Goal: Transaction & Acquisition: Purchase product/service

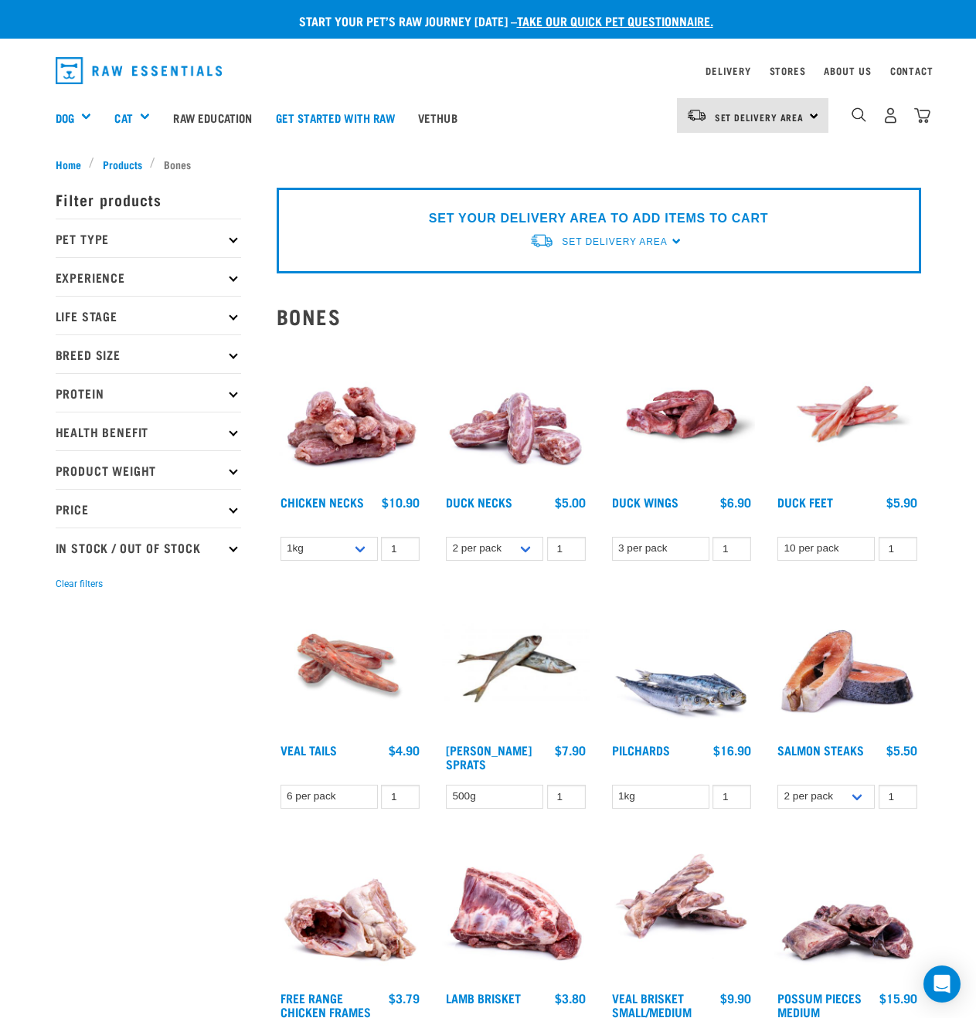
click at [165, 247] on p "Pet Type" at bounding box center [148, 238] width 185 height 39
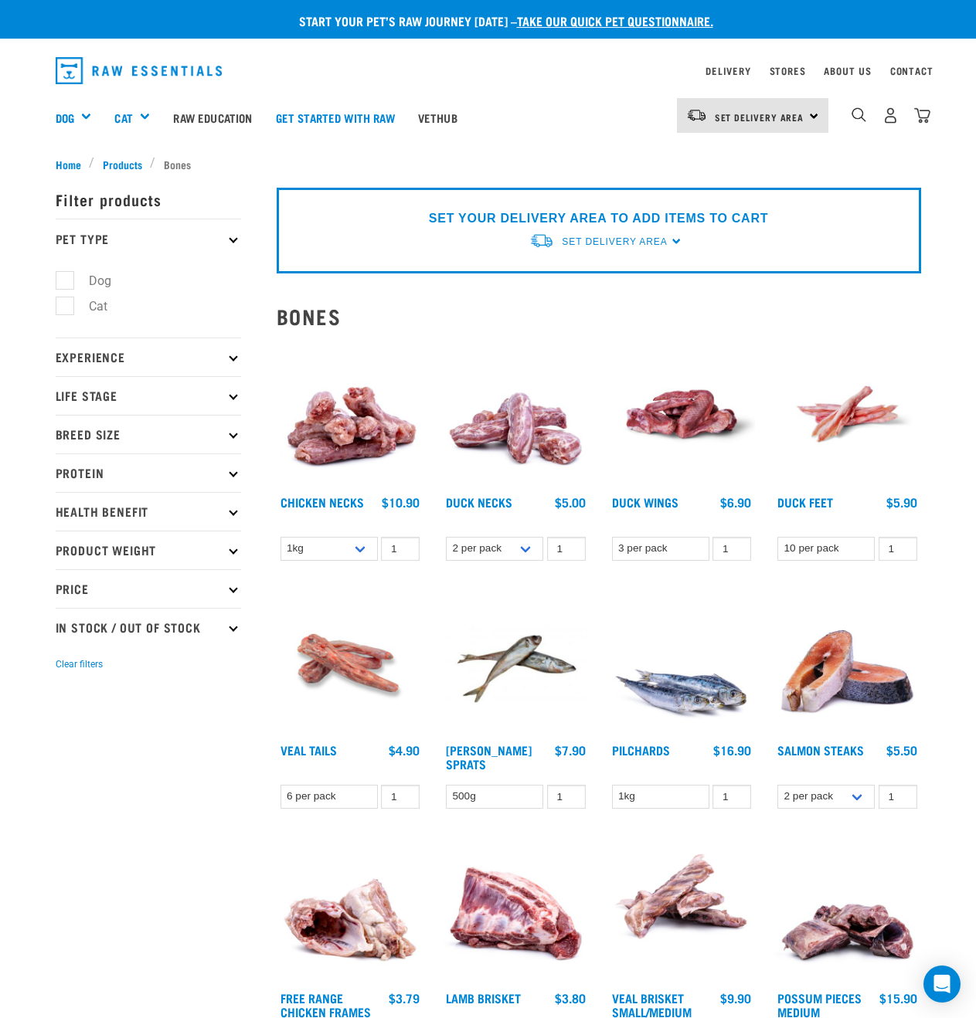
click at [93, 277] on label "Dog" at bounding box center [90, 280] width 53 height 19
click at [66, 277] on input "Dog" at bounding box center [61, 278] width 10 height 10
checkbox input "true"
click at [113, 389] on p "Life Stage" at bounding box center [148, 395] width 185 height 39
click at [115, 398] on p "Life Stage" at bounding box center [148, 395] width 185 height 39
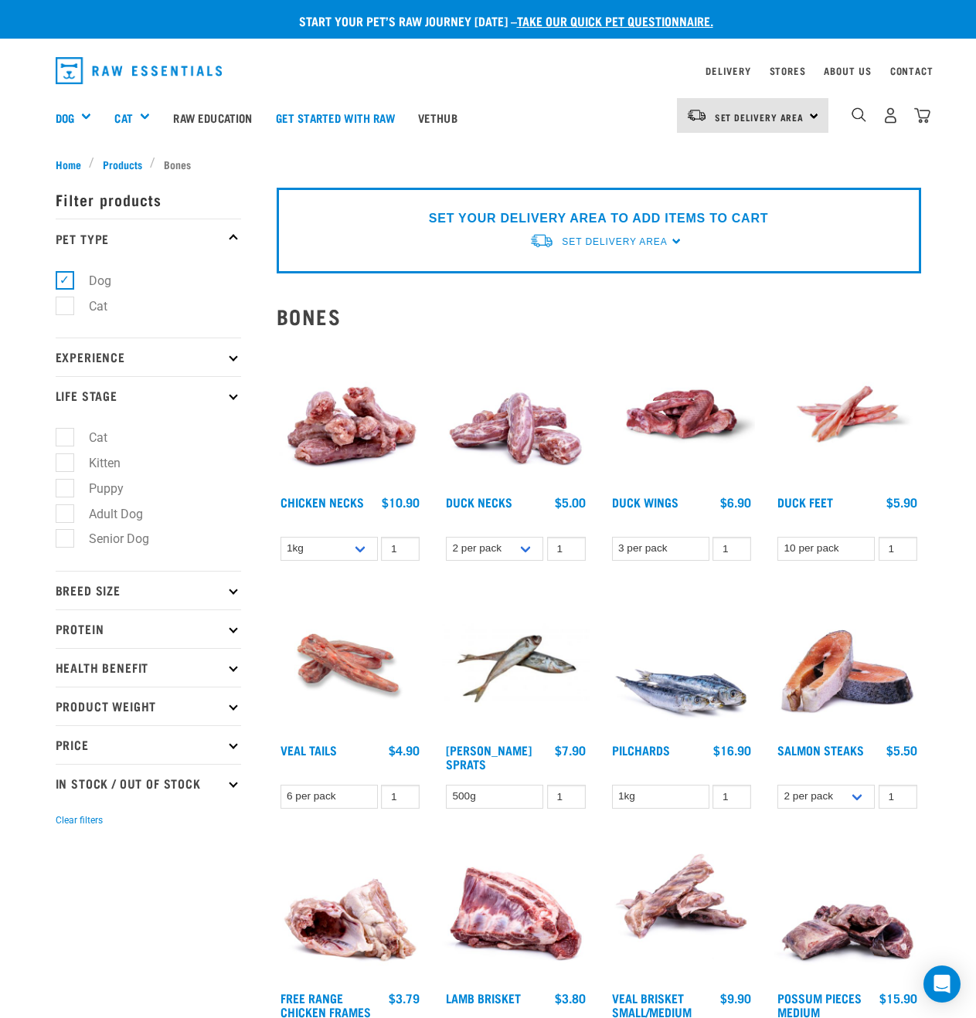
click at [104, 490] on label "Puppy" at bounding box center [97, 488] width 66 height 19
click at [66, 490] on input "Puppy" at bounding box center [61, 486] width 10 height 10
checkbox input "true"
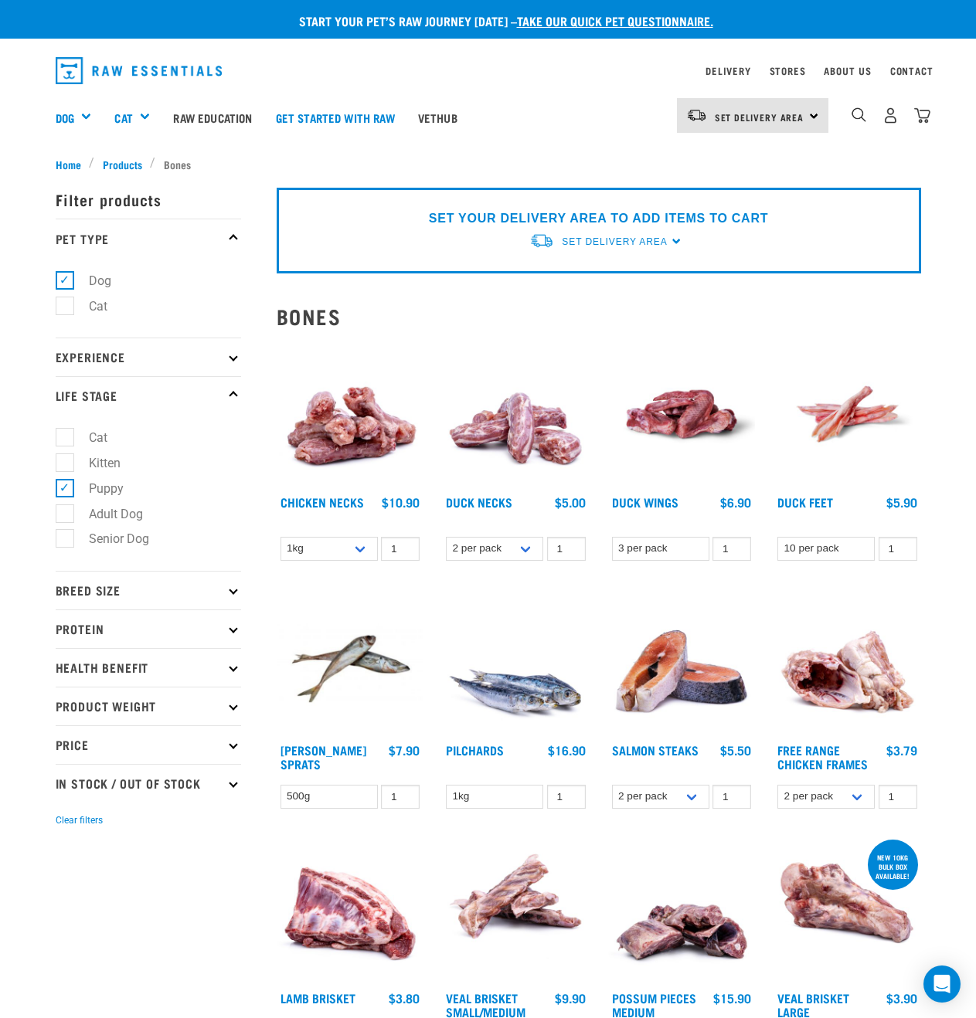
click at [119, 630] on p "Protein" at bounding box center [148, 629] width 185 height 39
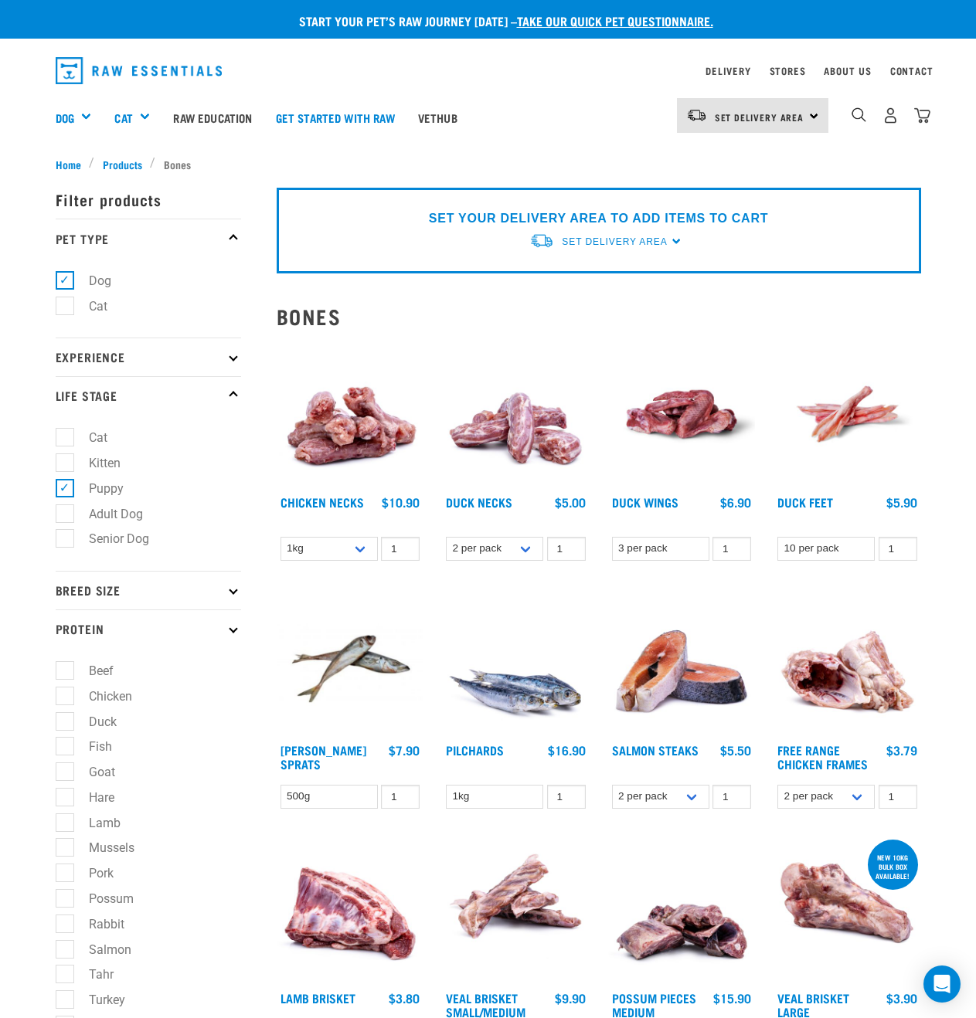
click at [134, 610] on p "Protein" at bounding box center [148, 629] width 185 height 39
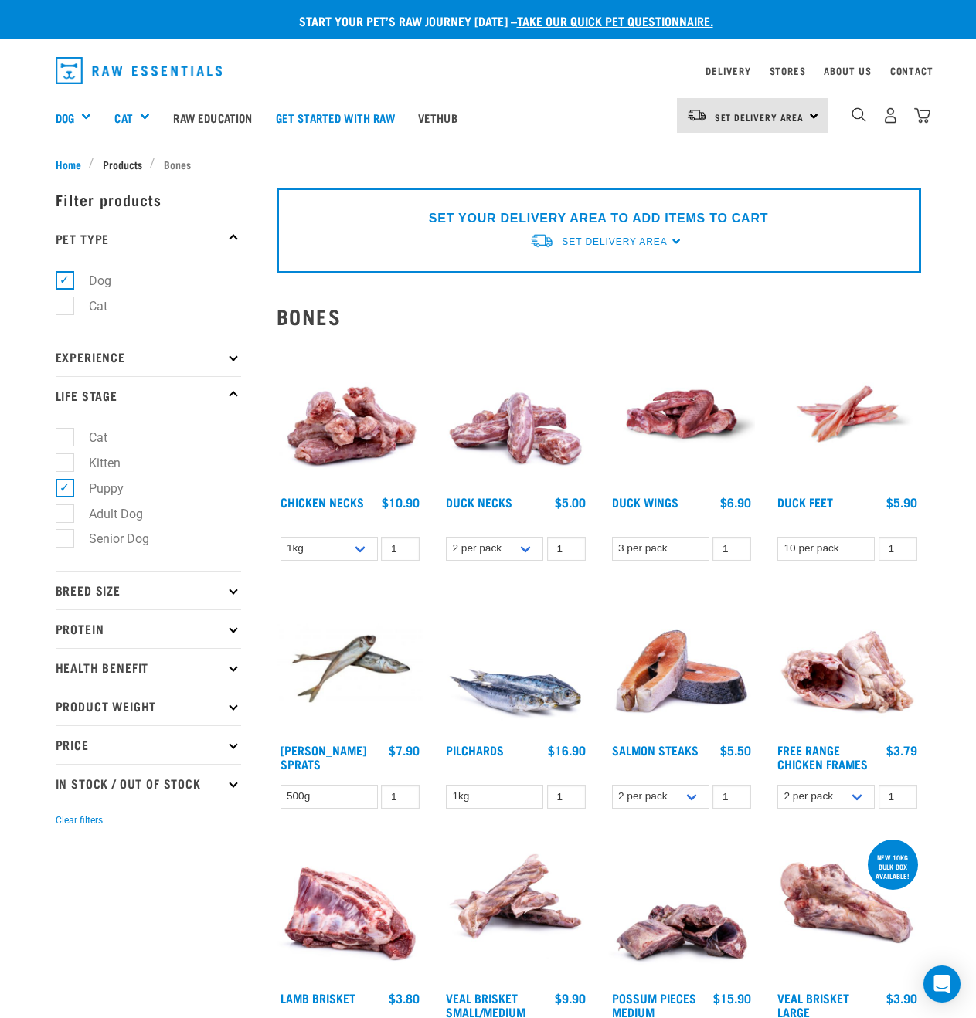
click at [103, 162] on span "Products" at bounding box center [122, 164] width 39 height 16
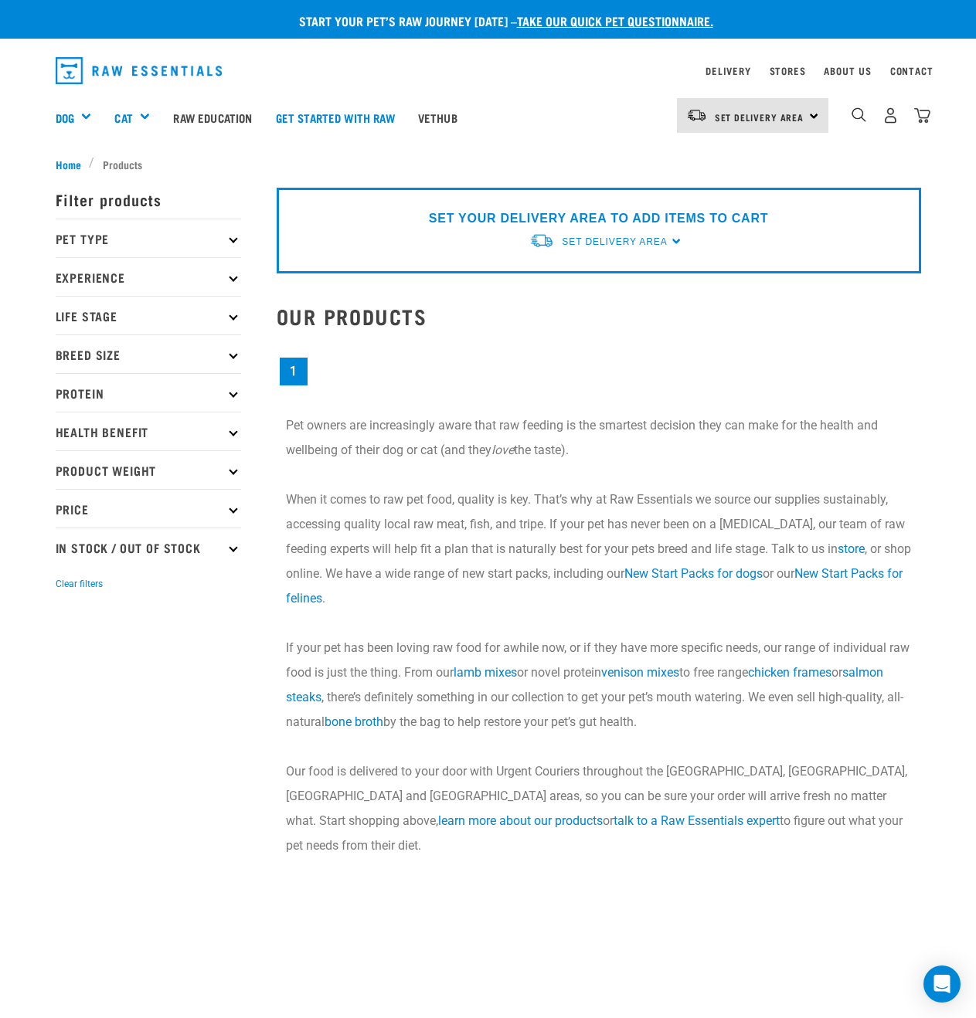
drag, startPoint x: 165, startPoint y: 227, endPoint x: 154, endPoint y: 243, distance: 19.5
click at [165, 227] on p "Pet Type" at bounding box center [148, 238] width 185 height 39
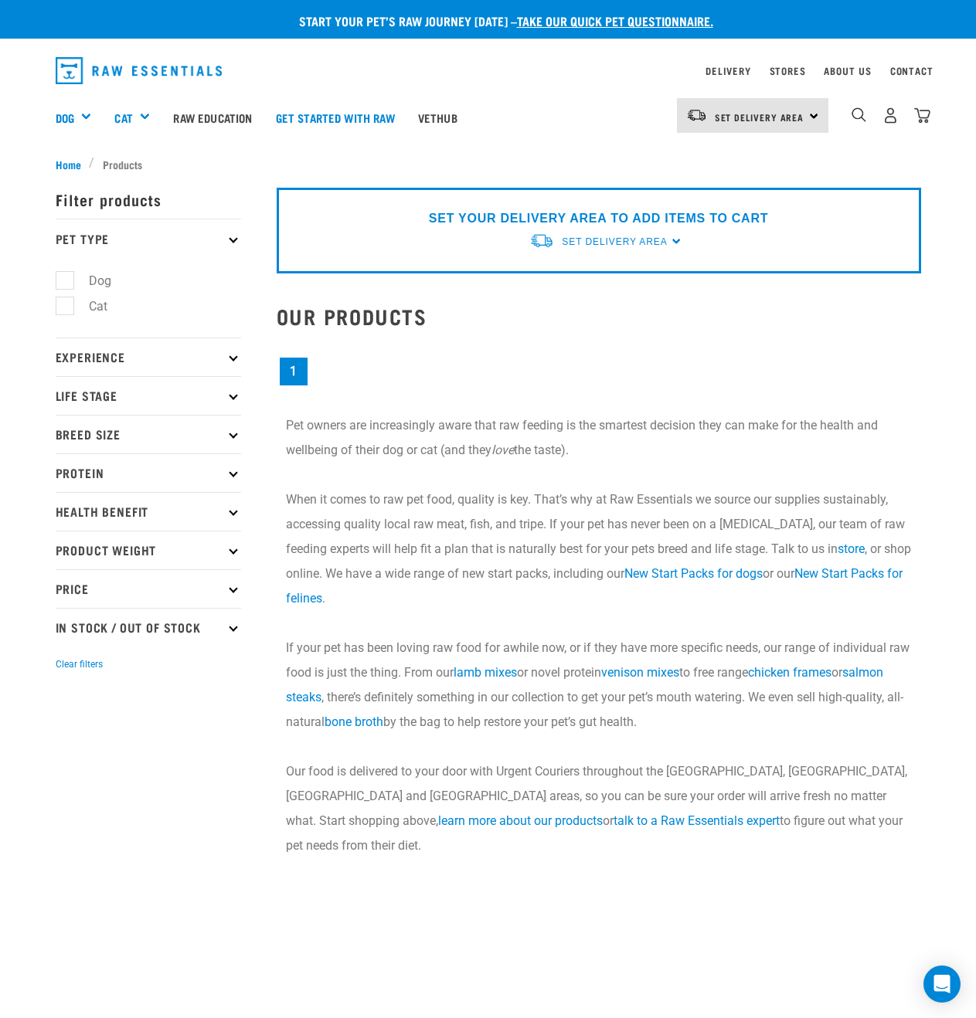
click at [108, 283] on label "Dog" at bounding box center [90, 280] width 53 height 19
click at [66, 283] on input "Dog" at bounding box center [61, 278] width 10 height 10
checkbox input "true"
click at [121, 372] on p "Experience" at bounding box center [148, 357] width 185 height 39
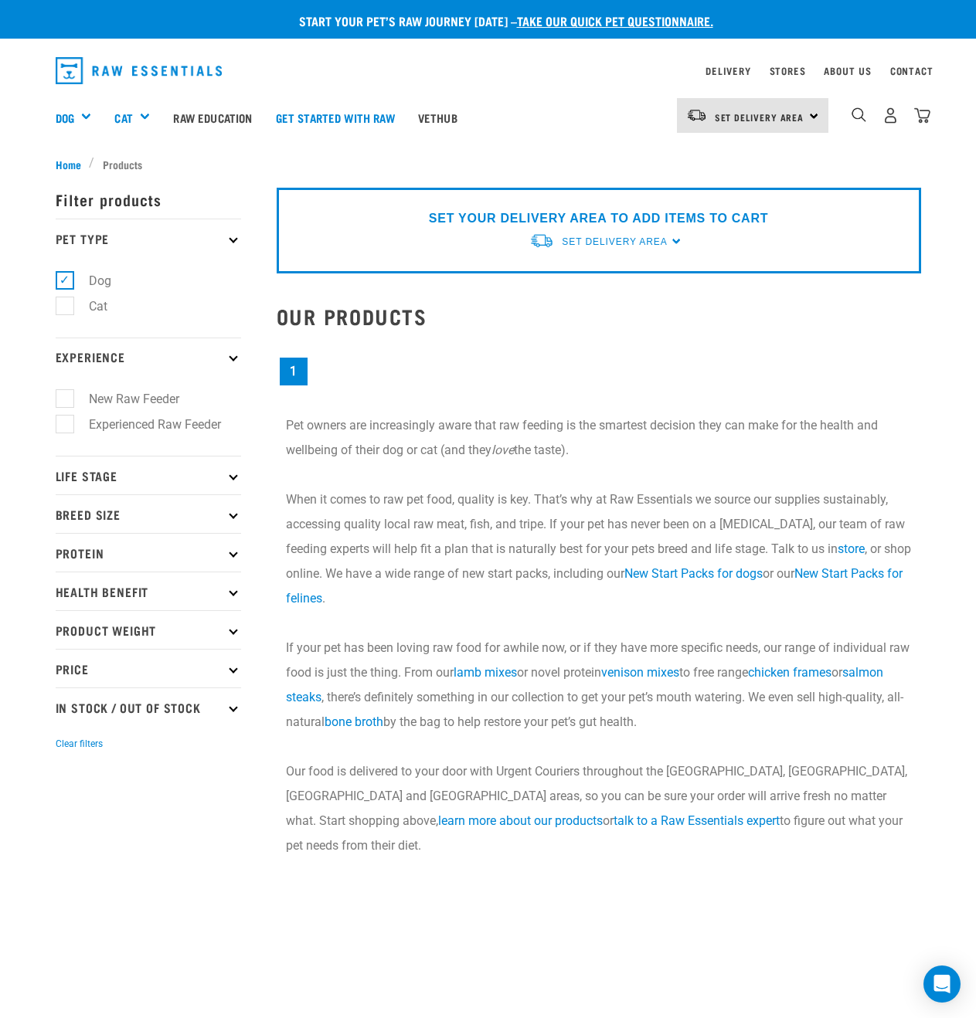
click at [137, 406] on label "New Raw Feeder" at bounding box center [124, 398] width 121 height 19
click at [66, 402] on input "New Raw Feeder" at bounding box center [61, 397] width 10 height 10
checkbox input "true"
drag, startPoint x: 120, startPoint y: 440, endPoint x: 120, endPoint y: 460, distance: 19.3
click at [120, 443] on ul "New Raw Feeder Experienced Raw Feeder" at bounding box center [148, 416] width 185 height 80
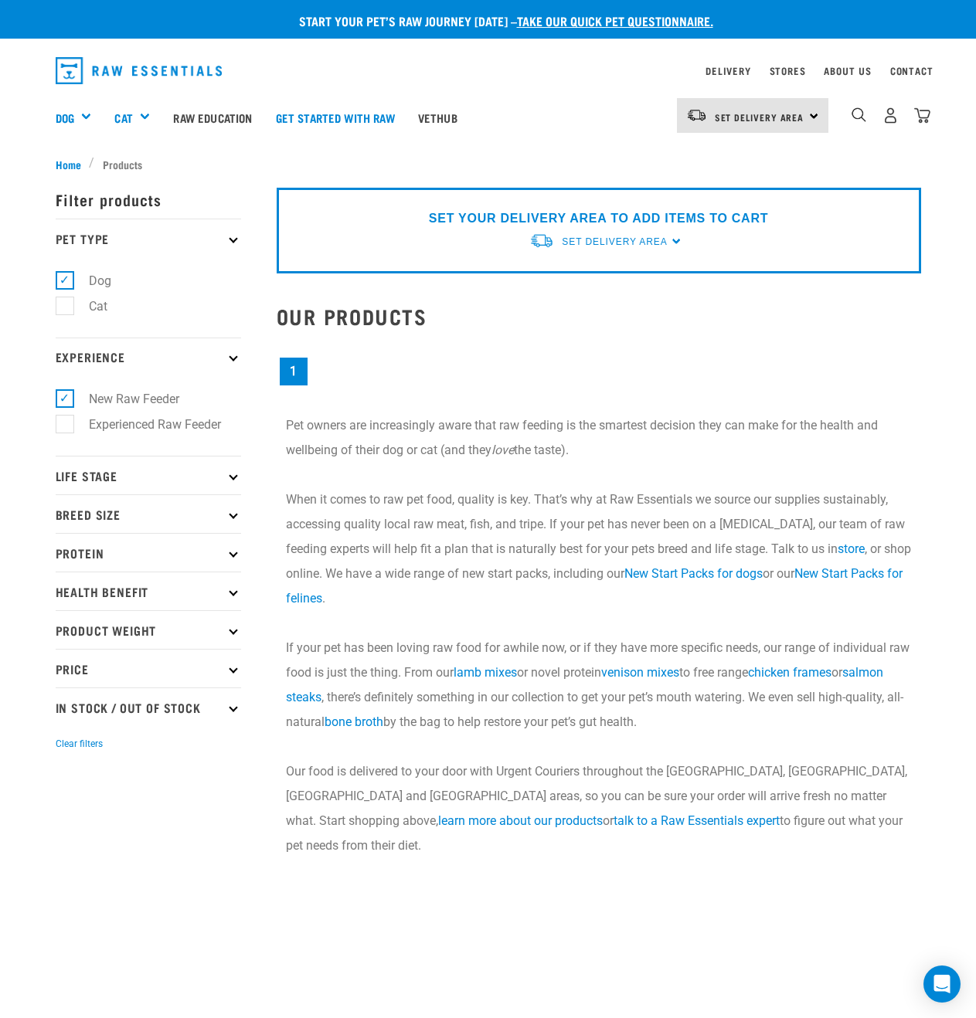
click at [119, 463] on p "Life Stage" at bounding box center [148, 475] width 185 height 39
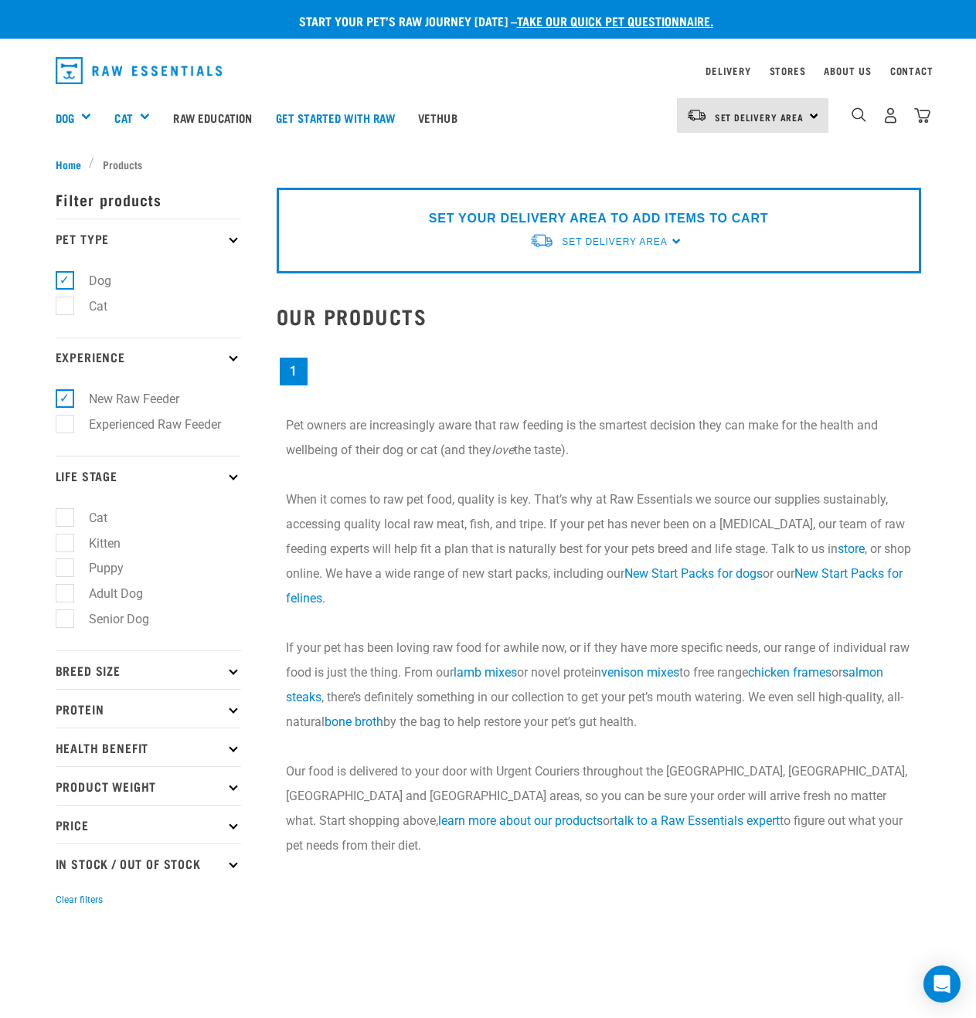
click at [107, 572] on label "Puppy" at bounding box center [97, 568] width 66 height 19
click at [66, 571] on input "Puppy" at bounding box center [61, 566] width 10 height 10
checkbox input "true"
click at [147, 675] on p "Breed Size" at bounding box center [148, 670] width 185 height 39
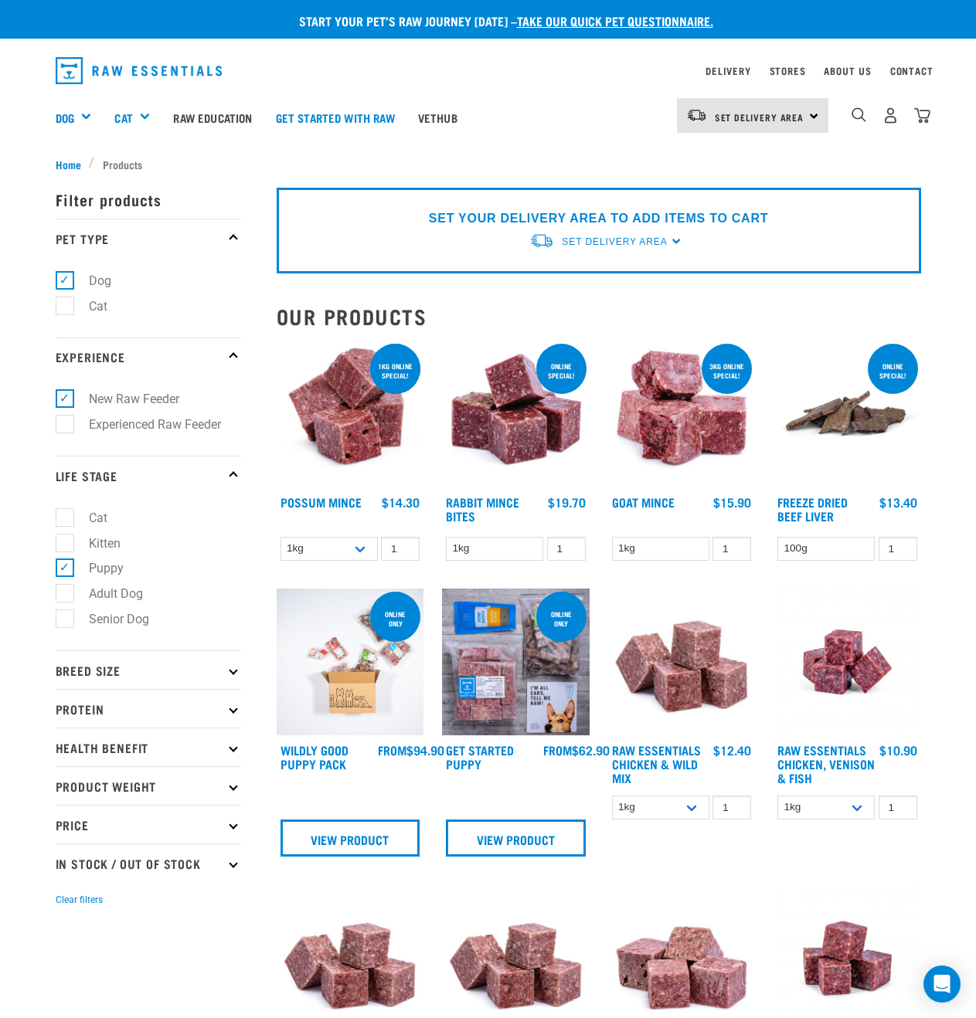
click at [124, 674] on p "Breed Size" at bounding box center [148, 670] width 185 height 39
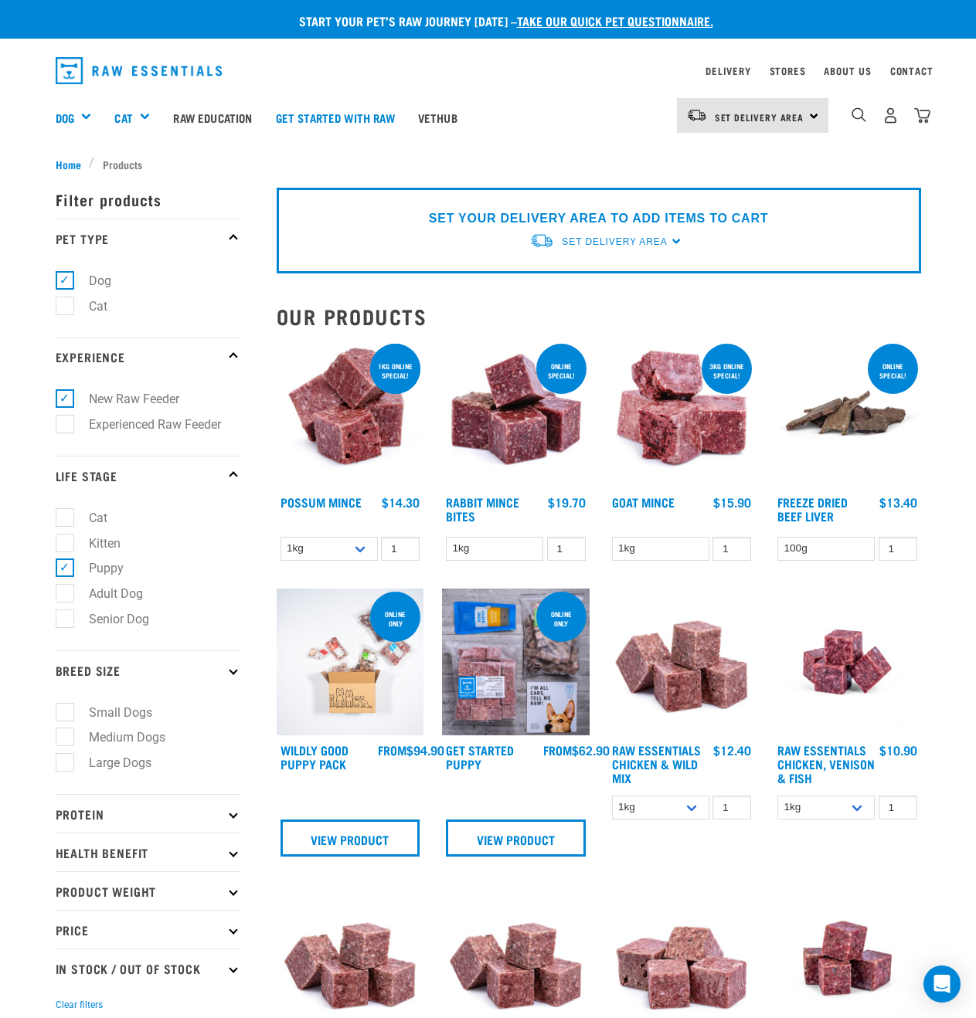
click at [115, 732] on label "Medium Dogs" at bounding box center [117, 737] width 107 height 19
click at [66, 732] on input "Medium Dogs" at bounding box center [61, 735] width 10 height 10
checkbox input "true"
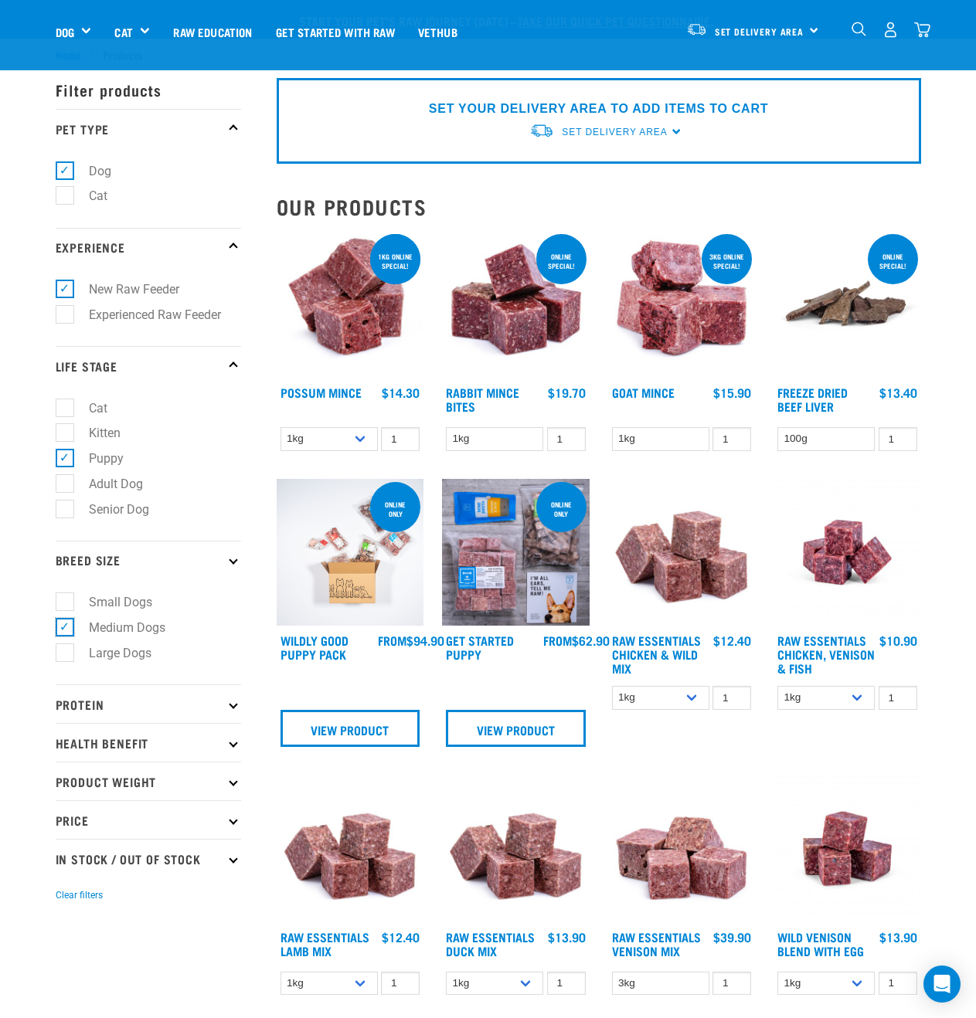
scroll to position [77, 0]
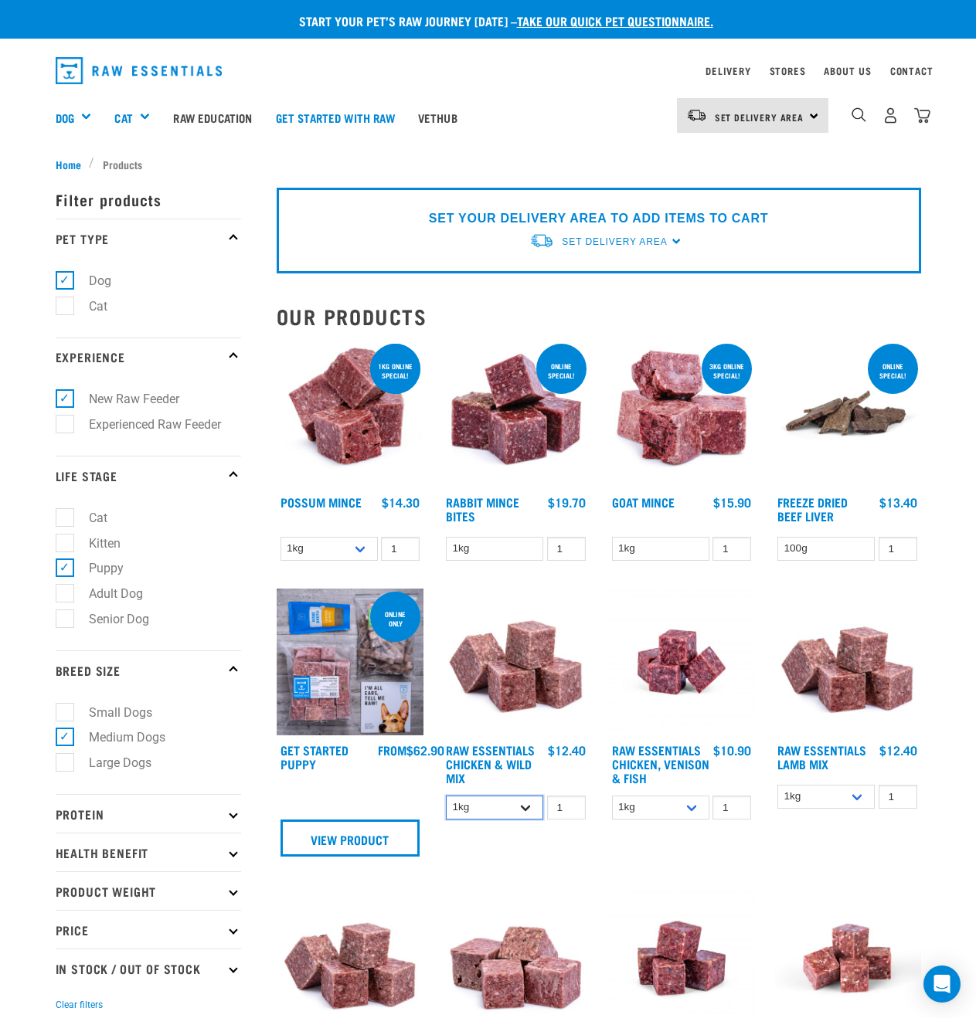
click at [487, 817] on select "1kg 3kg Bulk (10kg)" at bounding box center [494, 808] width 97 height 24
click at [446, 796] on select "1kg 3kg Bulk (10kg)" at bounding box center [494, 808] width 97 height 24
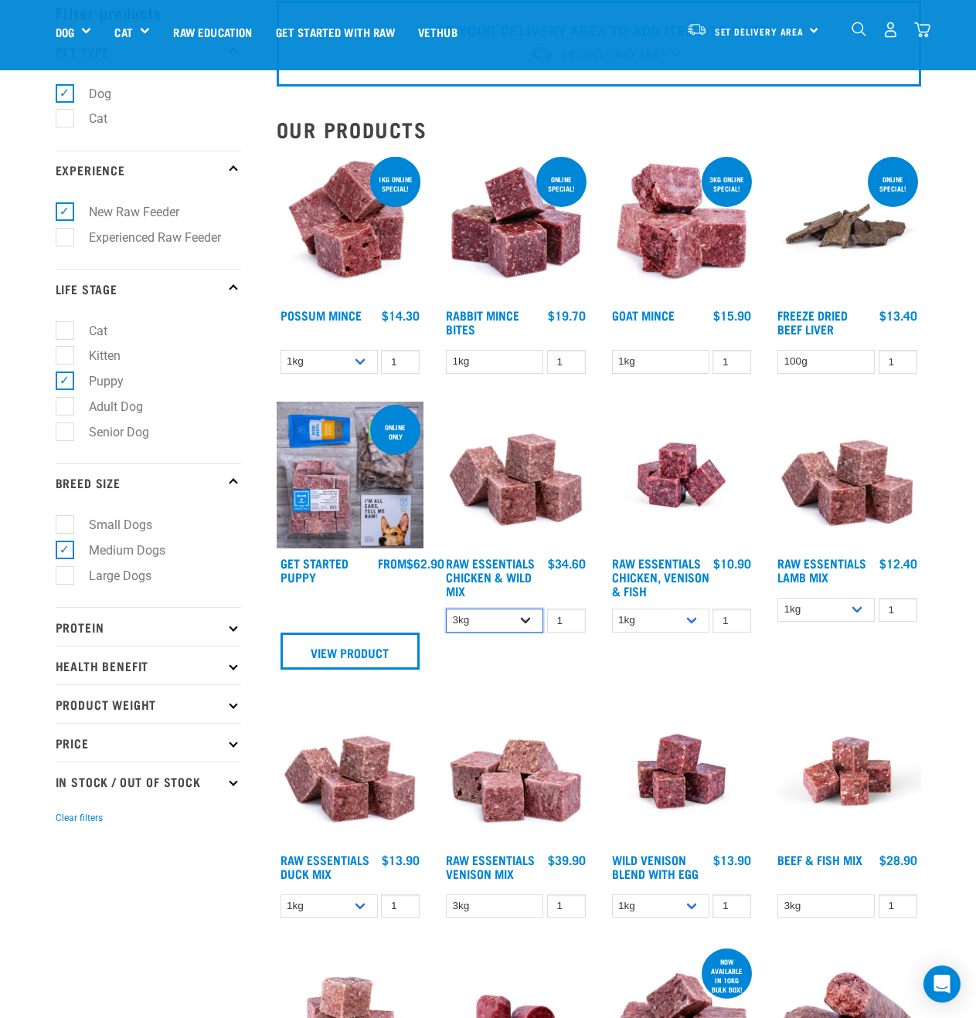
click at [525, 620] on select "1kg 3kg Bulk (10kg)" at bounding box center [494, 621] width 97 height 24
select select "708"
click at [446, 609] on select "1kg 3kg Bulk (10kg)" at bounding box center [494, 621] width 97 height 24
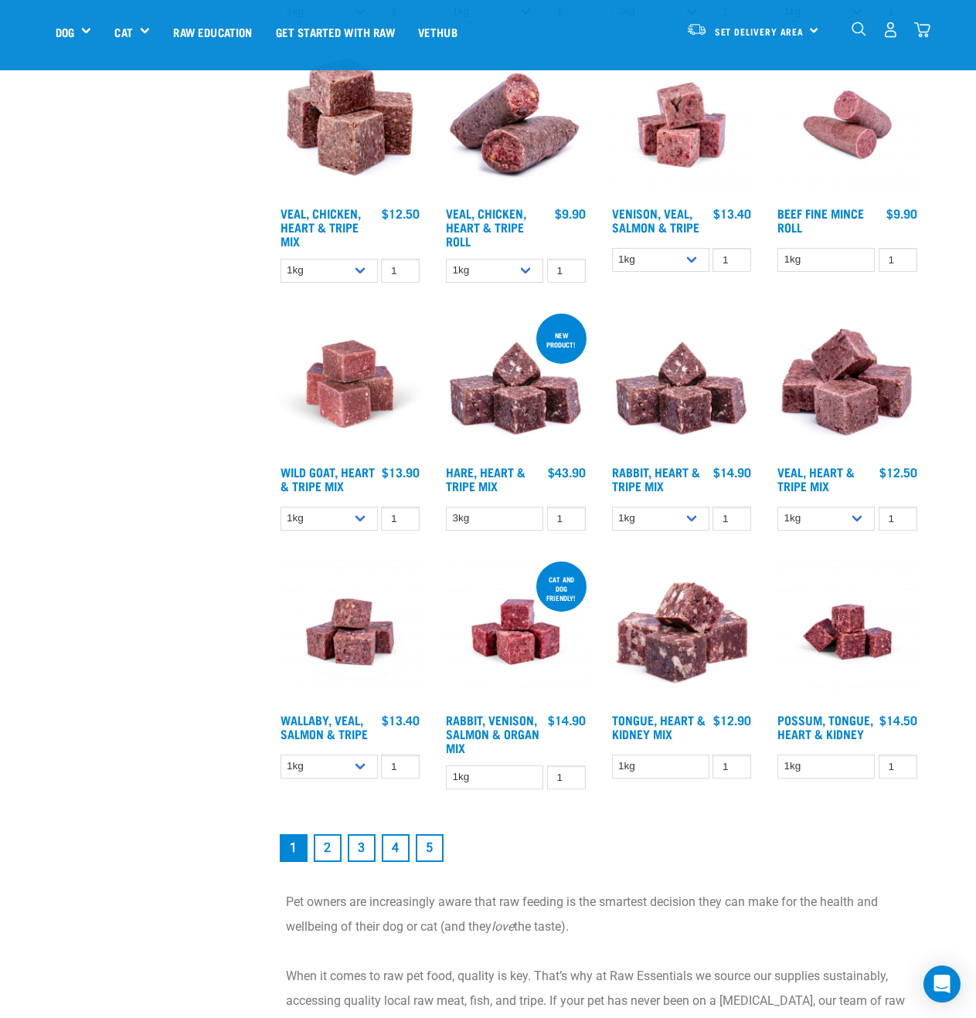
scroll to position [1545, 0]
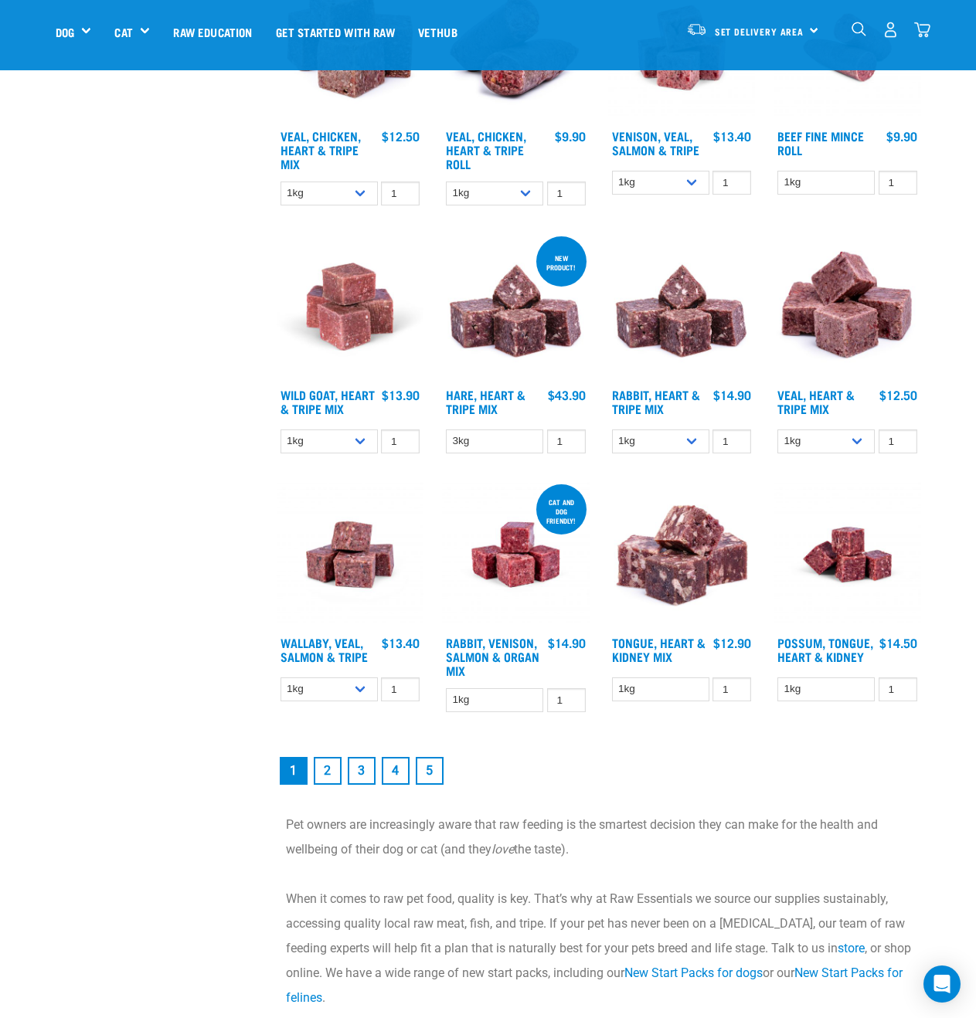
click at [335, 776] on link "2" at bounding box center [328, 771] width 28 height 28
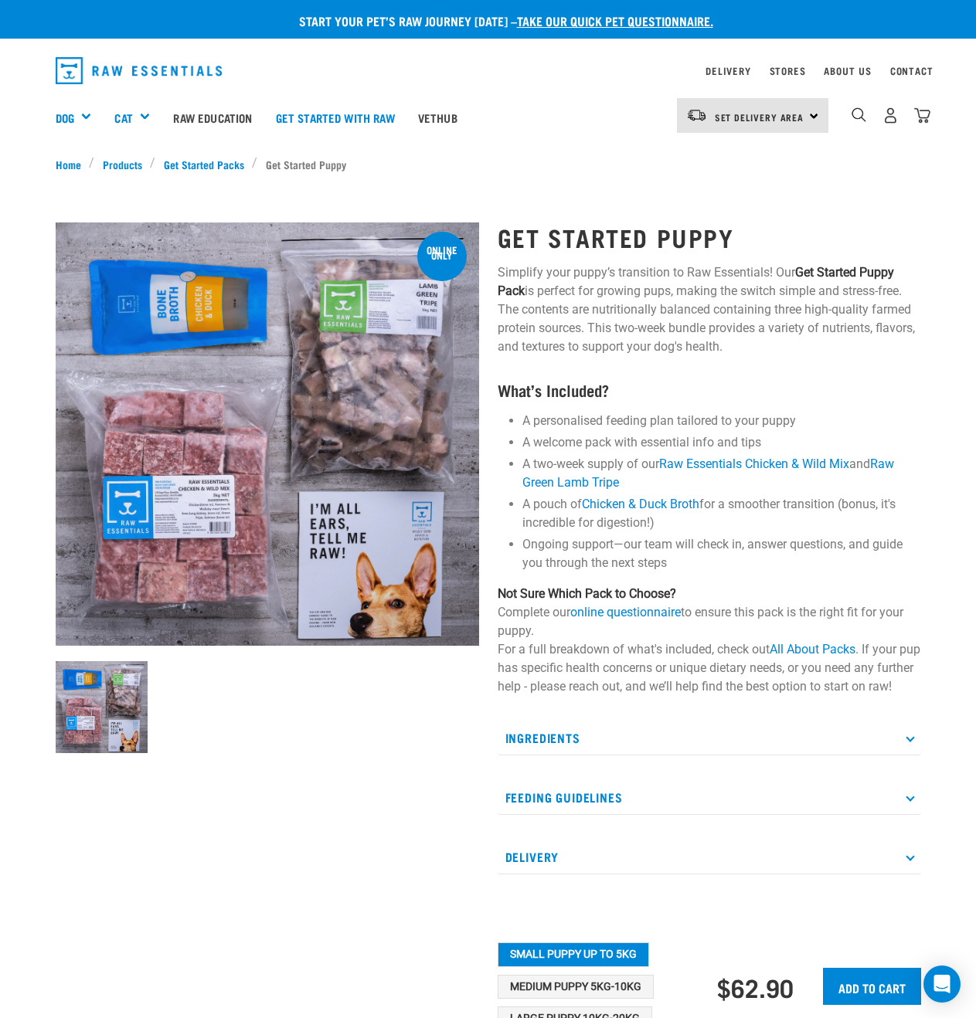
scroll to position [155, 0]
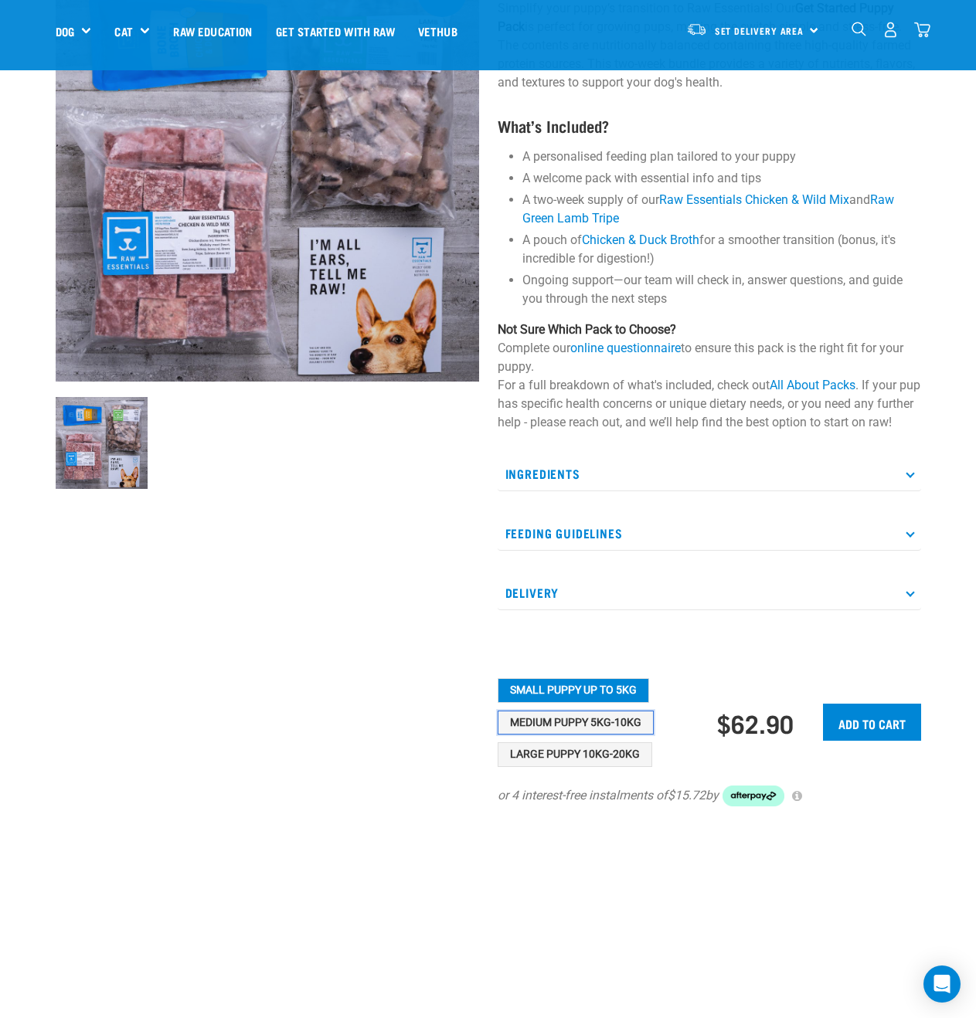
click at [613, 736] on button "Medium Puppy 5kg-10kg" at bounding box center [576, 723] width 156 height 25
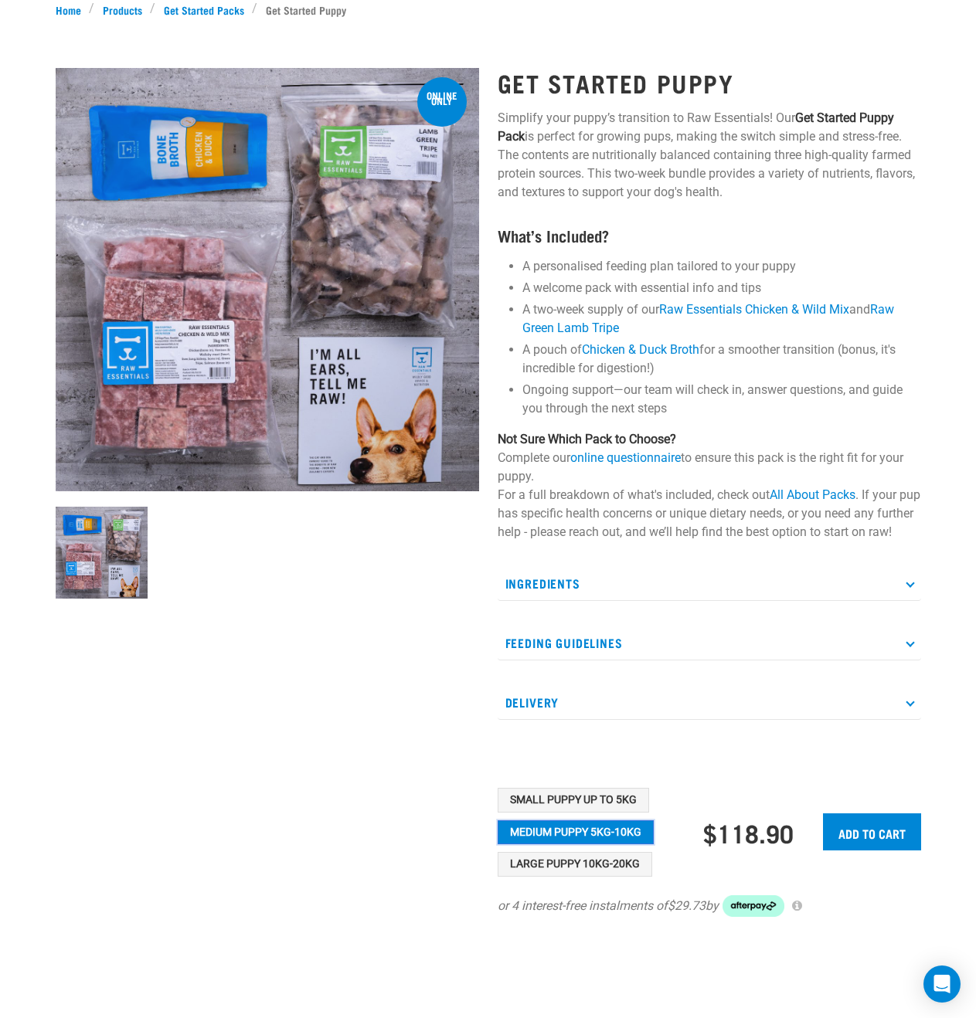
scroll to position [0, 0]
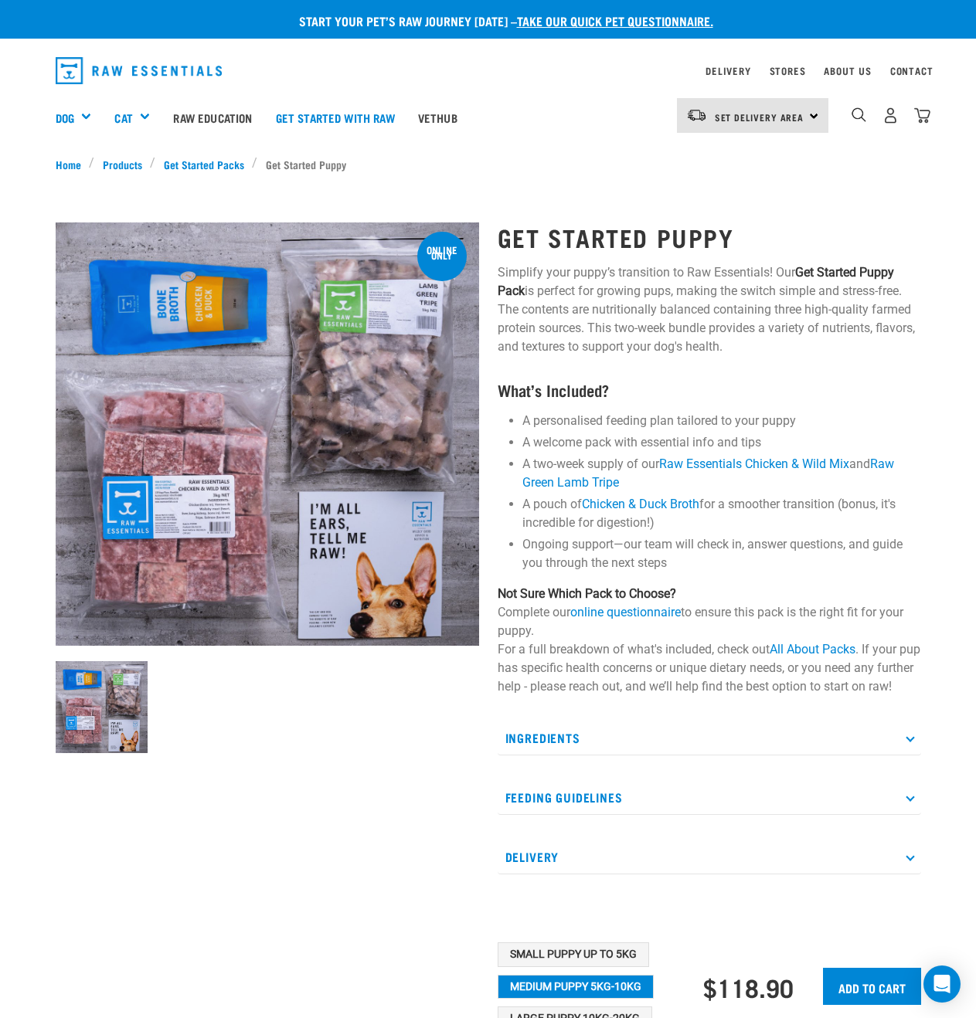
click at [684, 756] on p "Ingredients" at bounding box center [709, 738] width 423 height 35
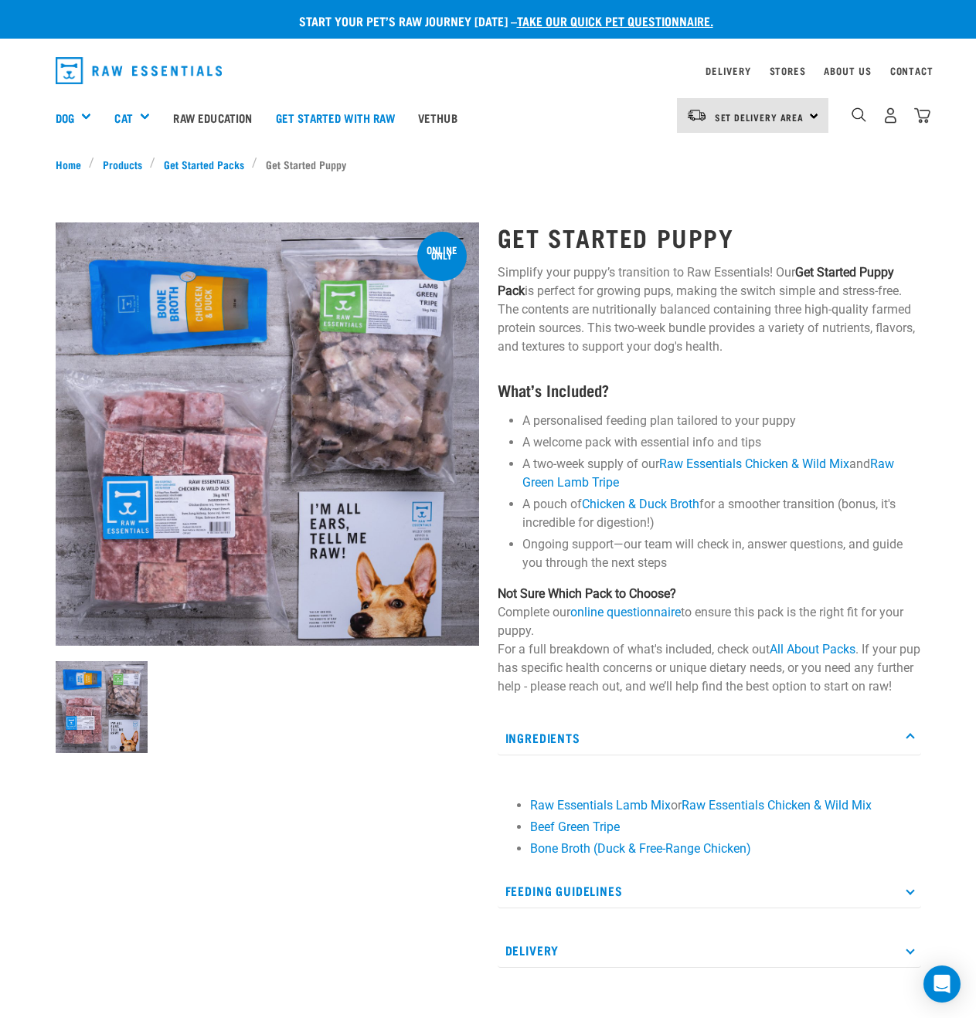
click at [683, 756] on p "Ingredients" at bounding box center [709, 738] width 423 height 35
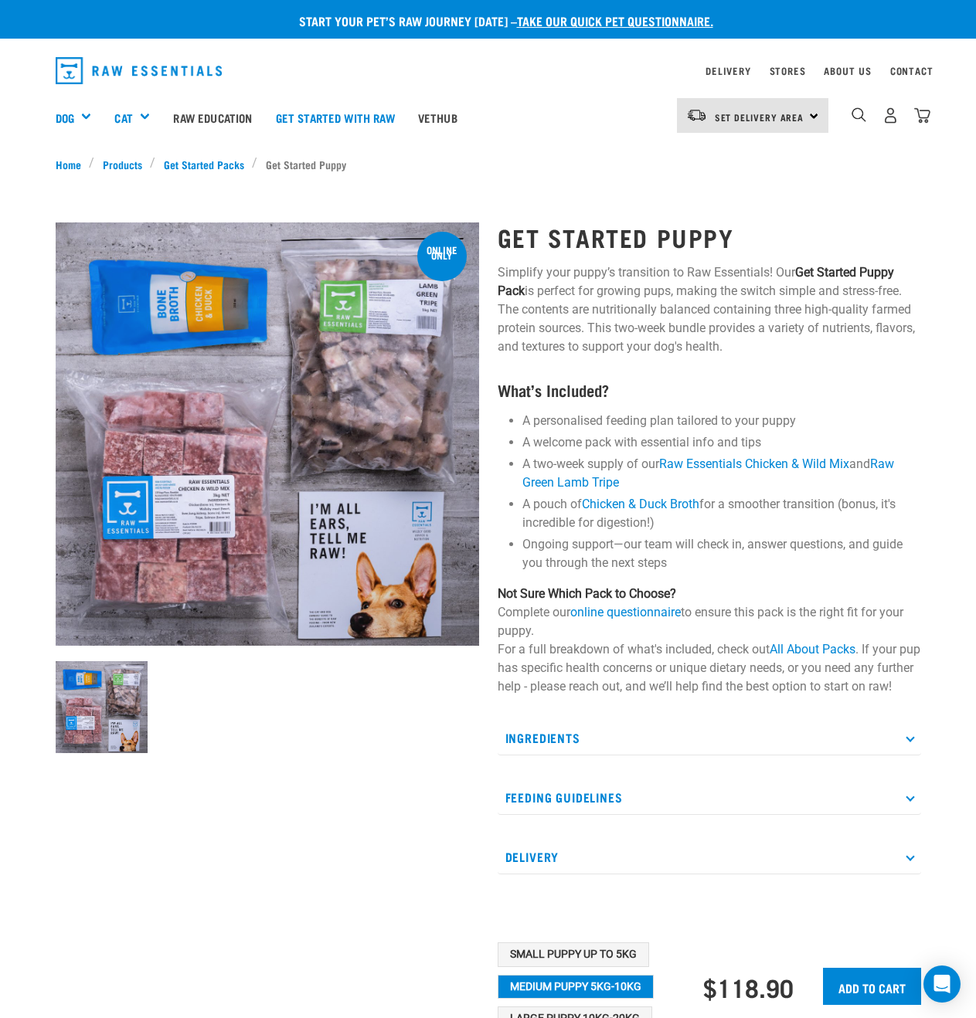
click at [668, 753] on p "Ingredients" at bounding box center [709, 738] width 423 height 35
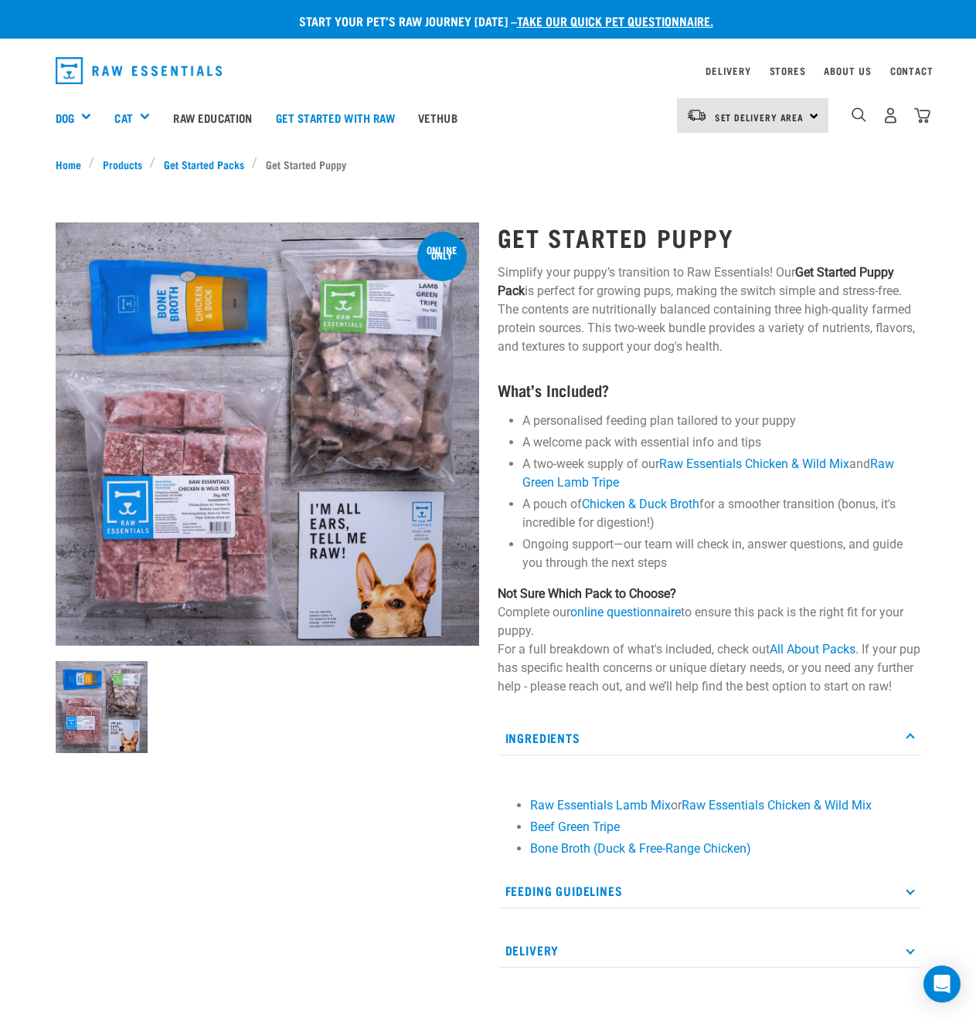
click at [192, 781] on div at bounding box center [267, 688] width 442 height 972
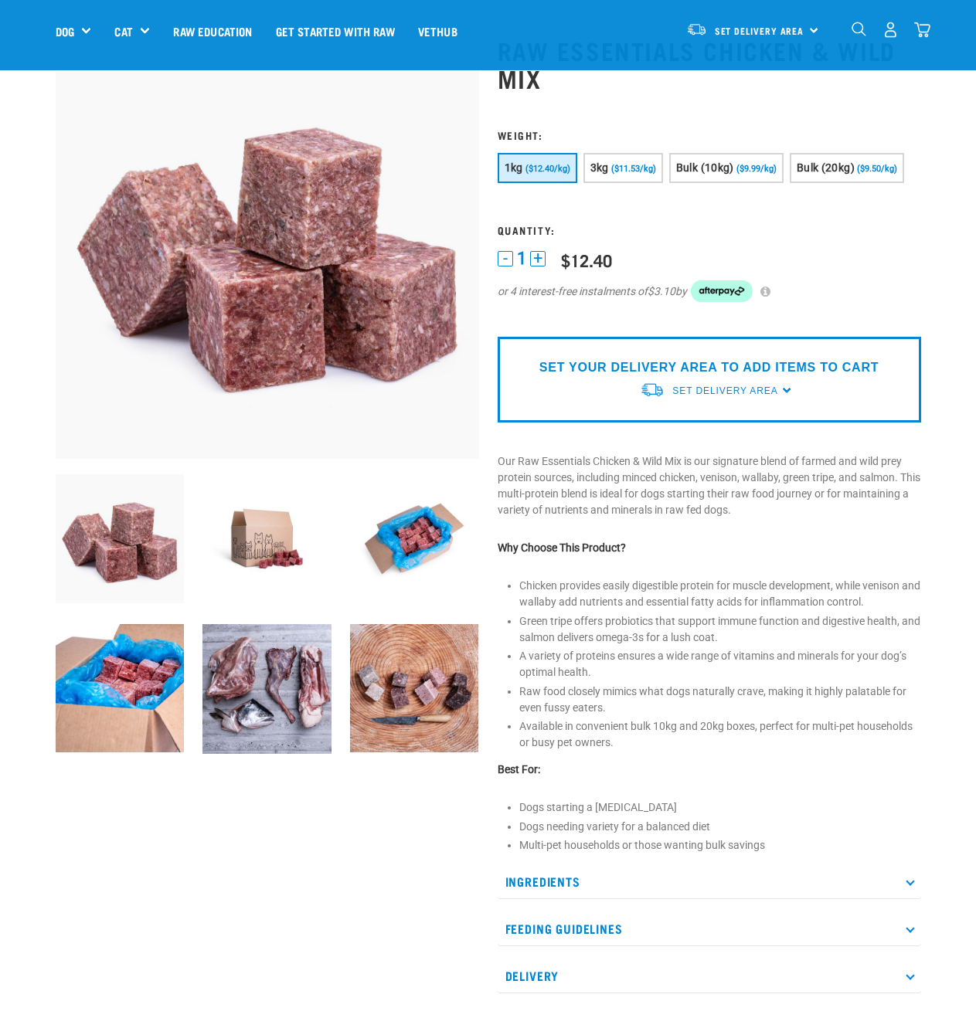
scroll to position [155, 0]
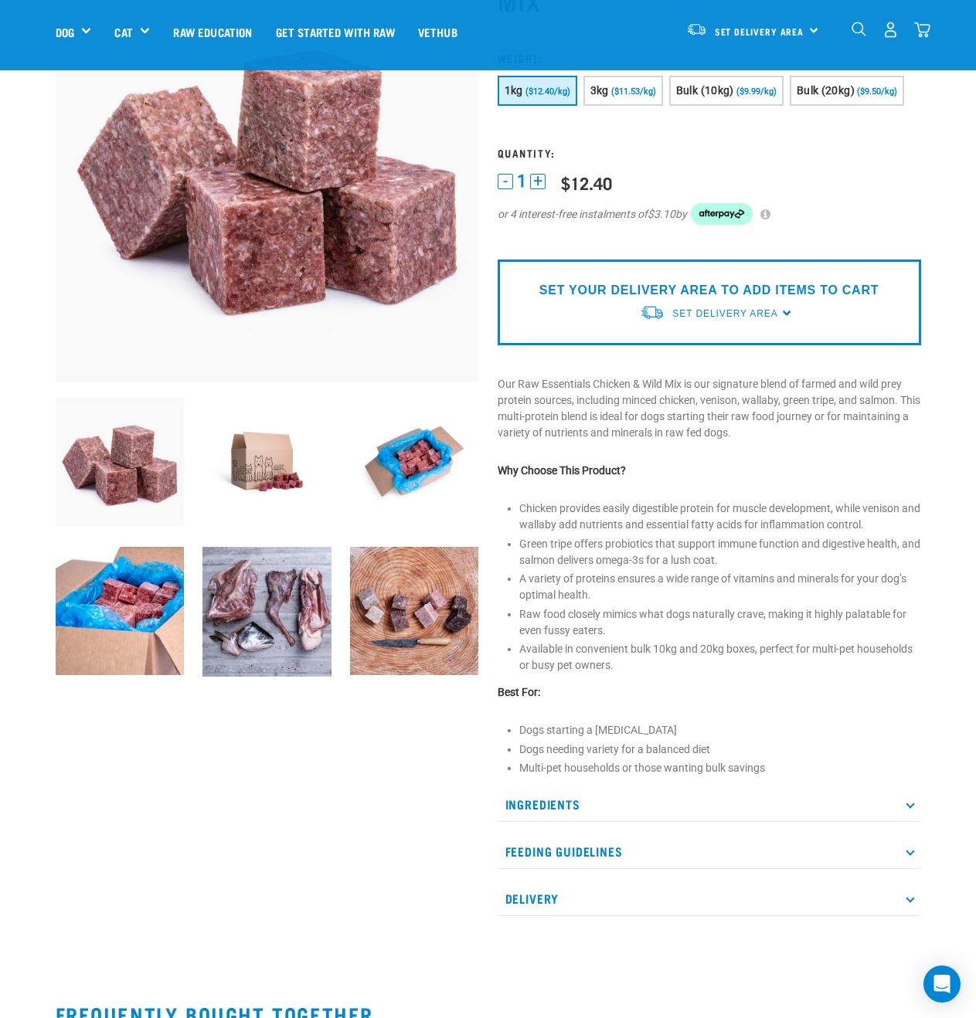
click at [620, 812] on p "Ingredients" at bounding box center [709, 804] width 423 height 35
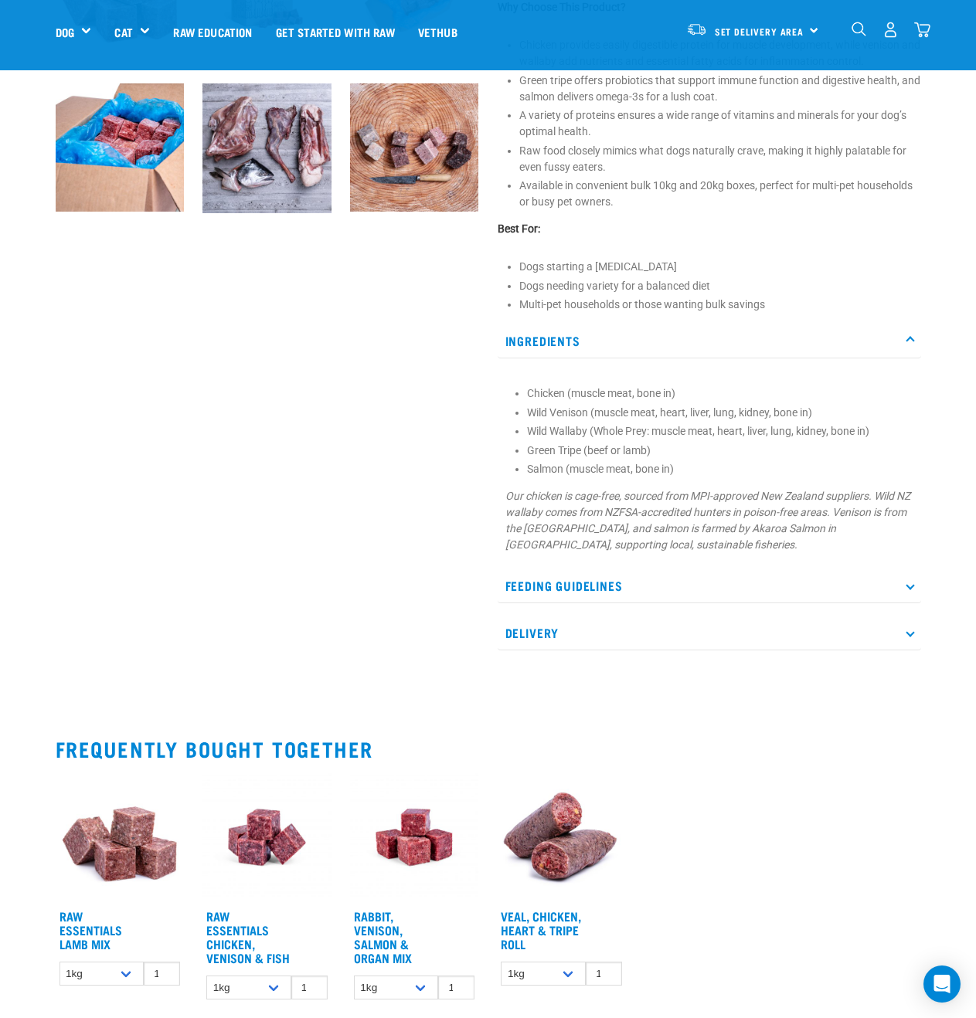
scroll to position [309, 0]
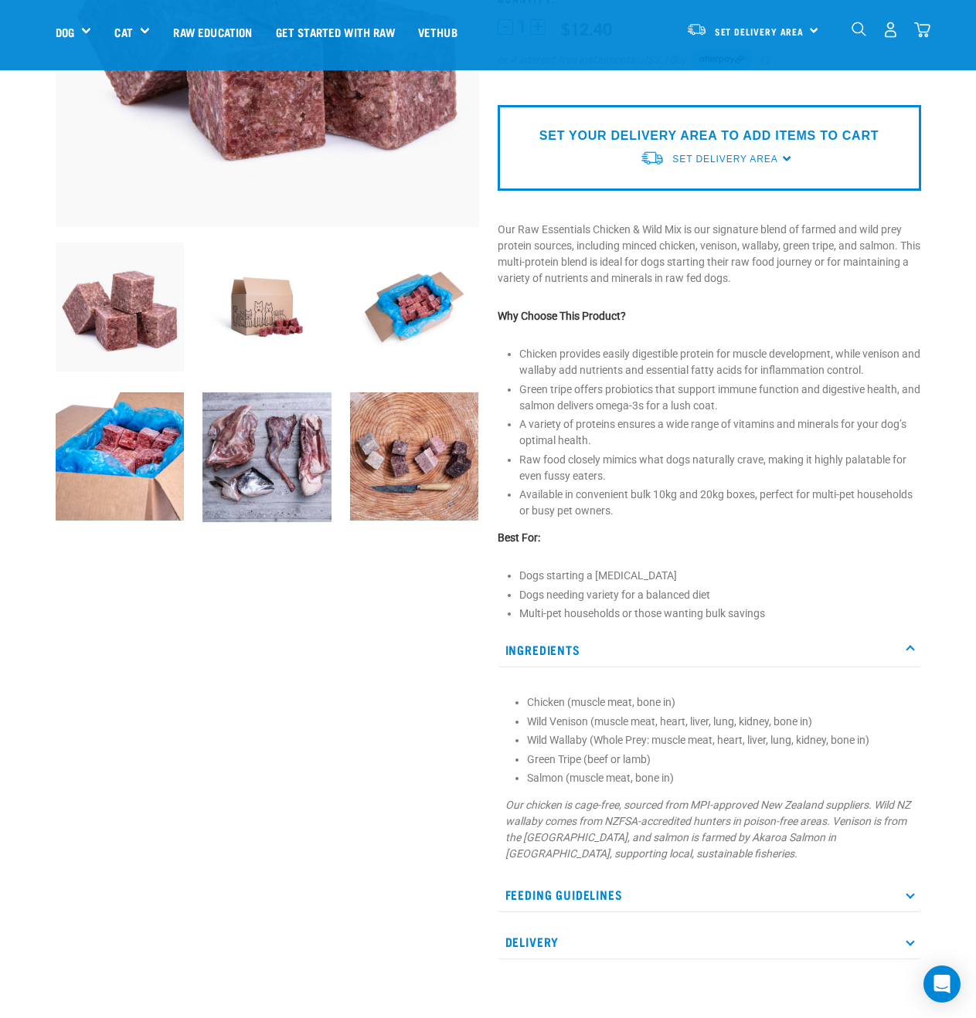
click at [263, 484] on img at bounding box center [266, 457] width 129 height 130
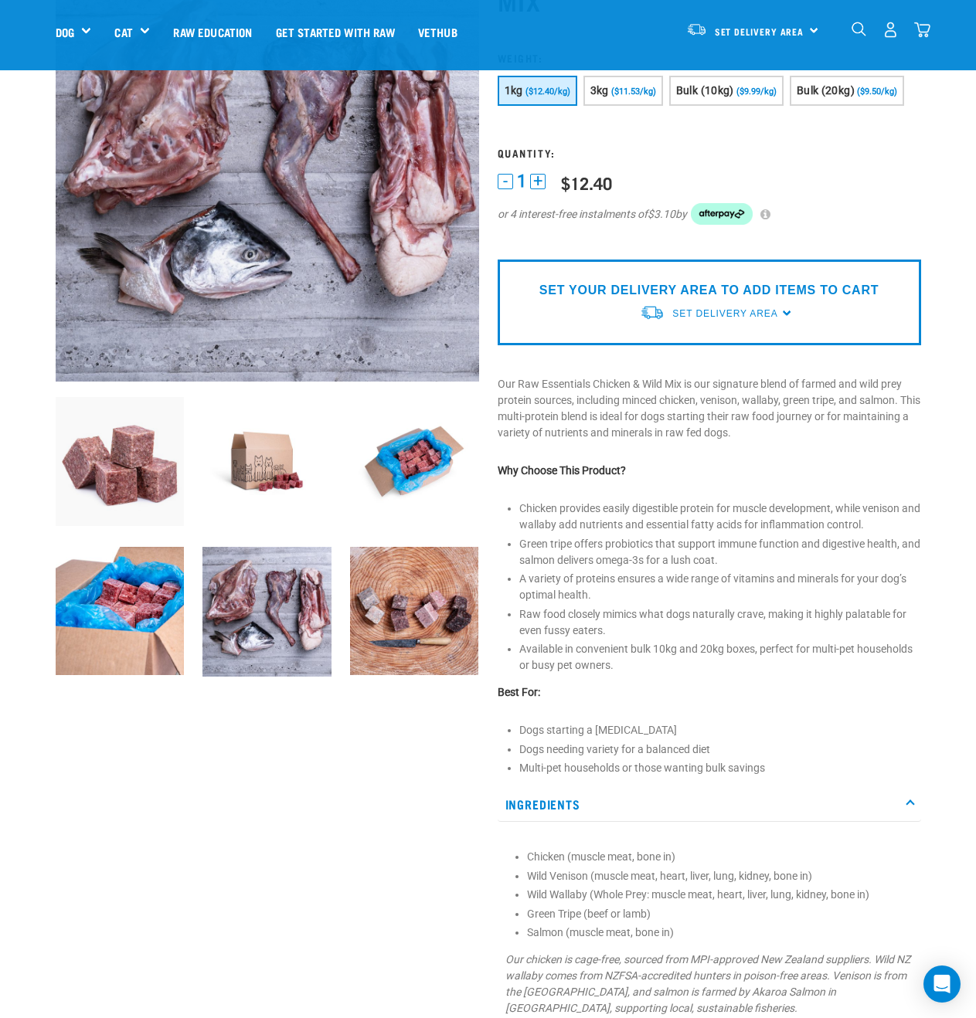
scroll to position [0, 0]
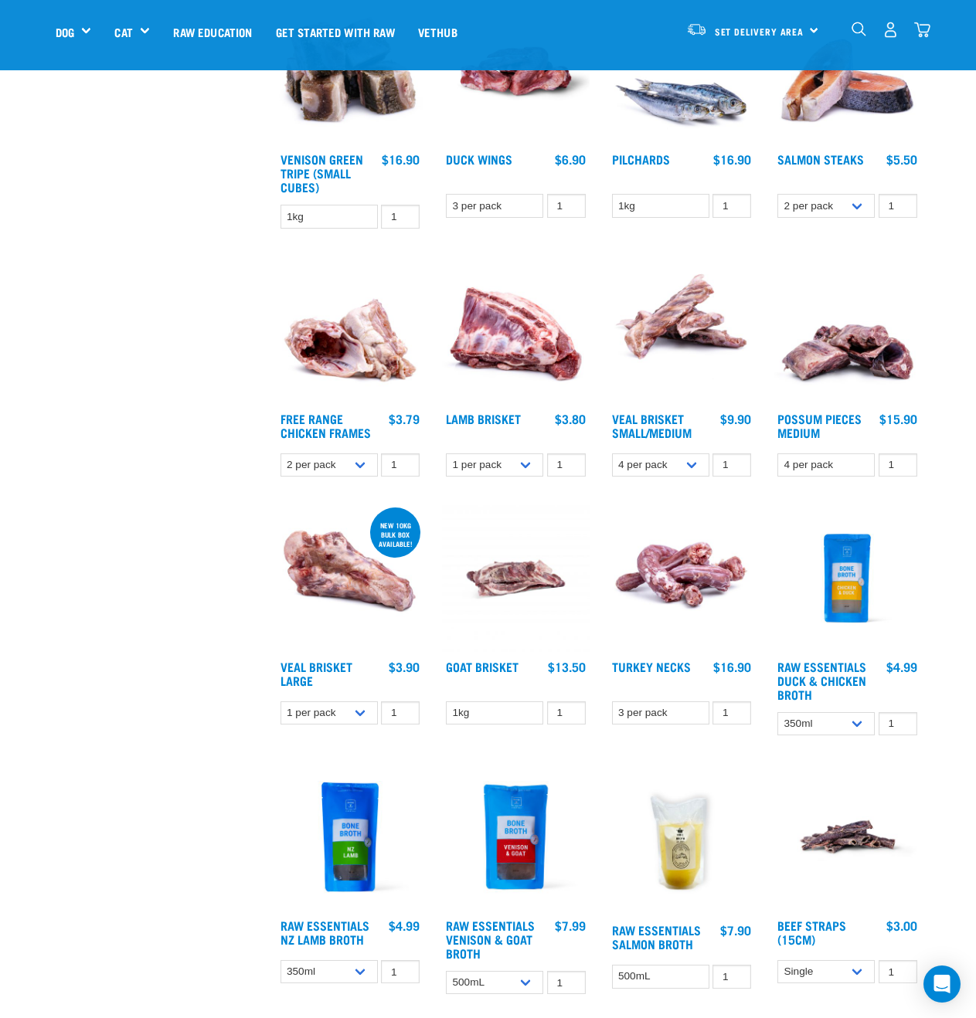
scroll to position [1313, 0]
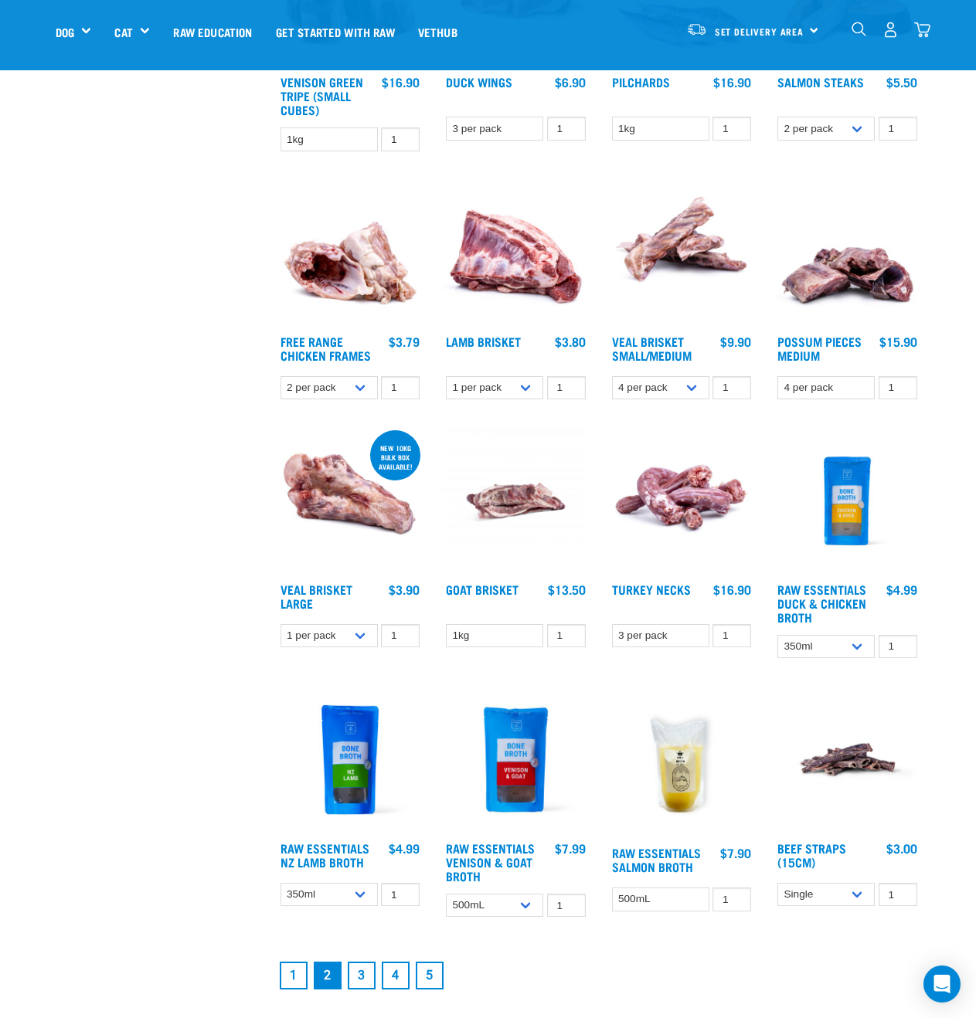
click at [366, 972] on link "3" at bounding box center [362, 976] width 28 height 28
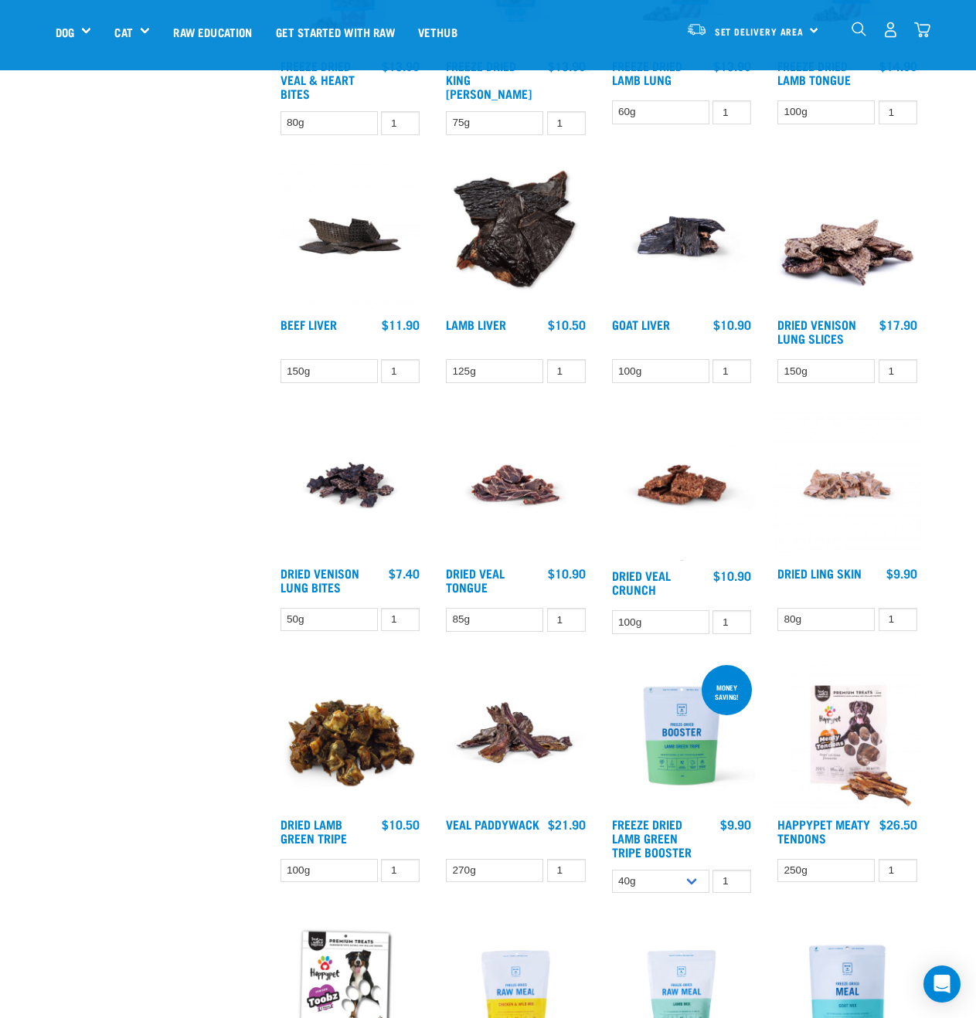
scroll to position [1391, 0]
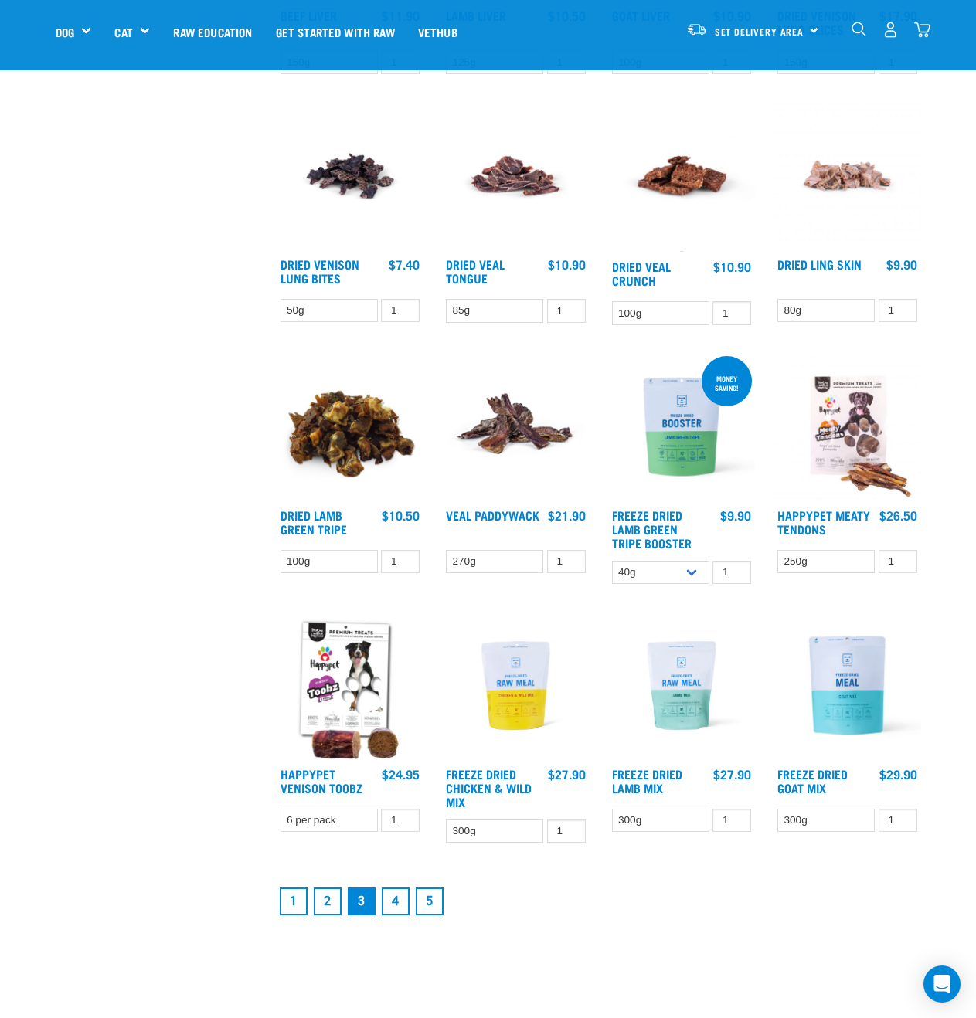
click at [404, 895] on link "4" at bounding box center [396, 902] width 28 height 28
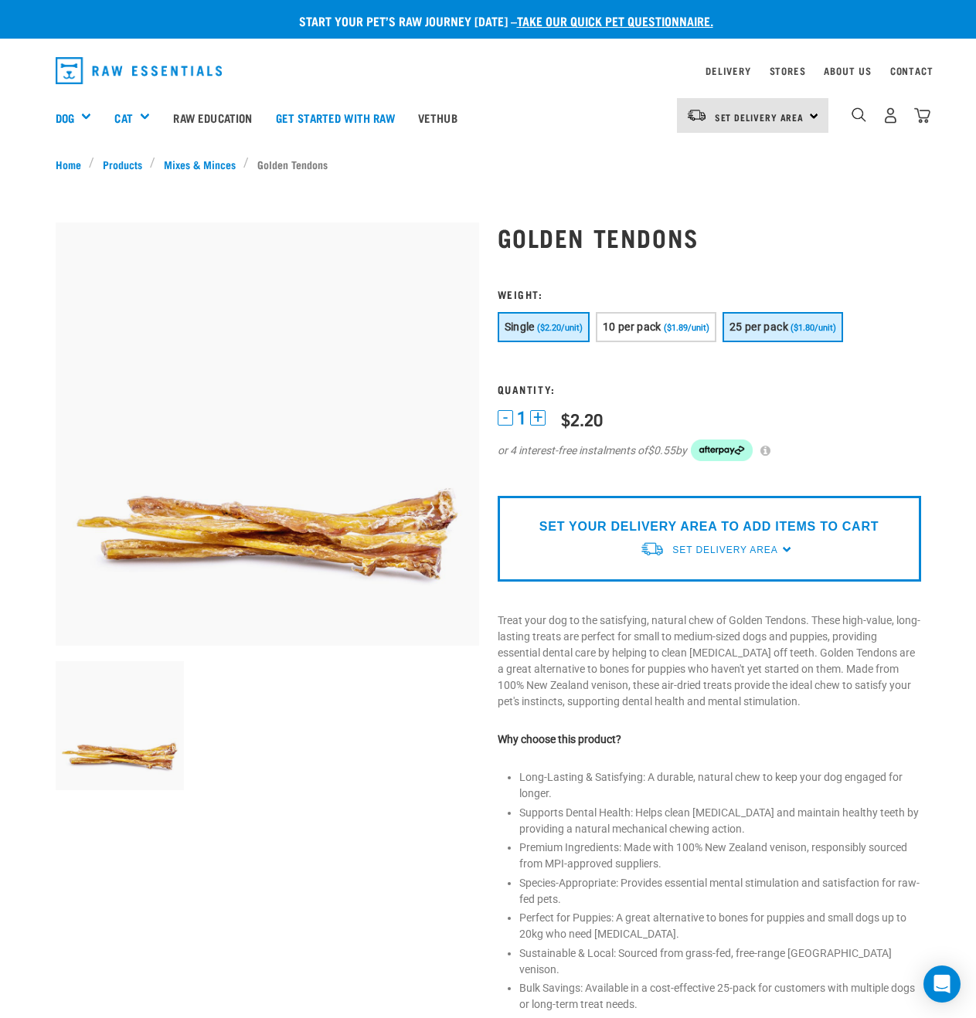
click at [732, 320] on button "25 per pack ($1.80/unit)" at bounding box center [782, 327] width 121 height 30
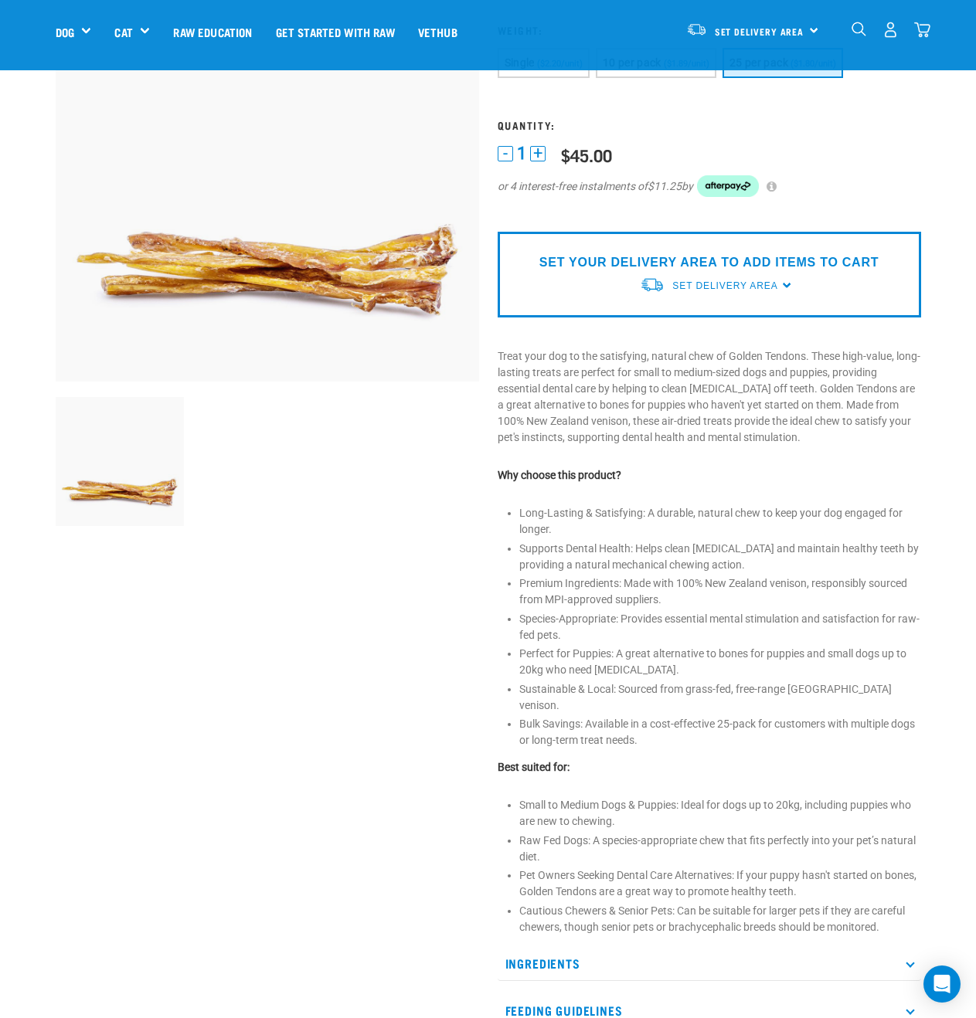
scroll to position [232, 0]
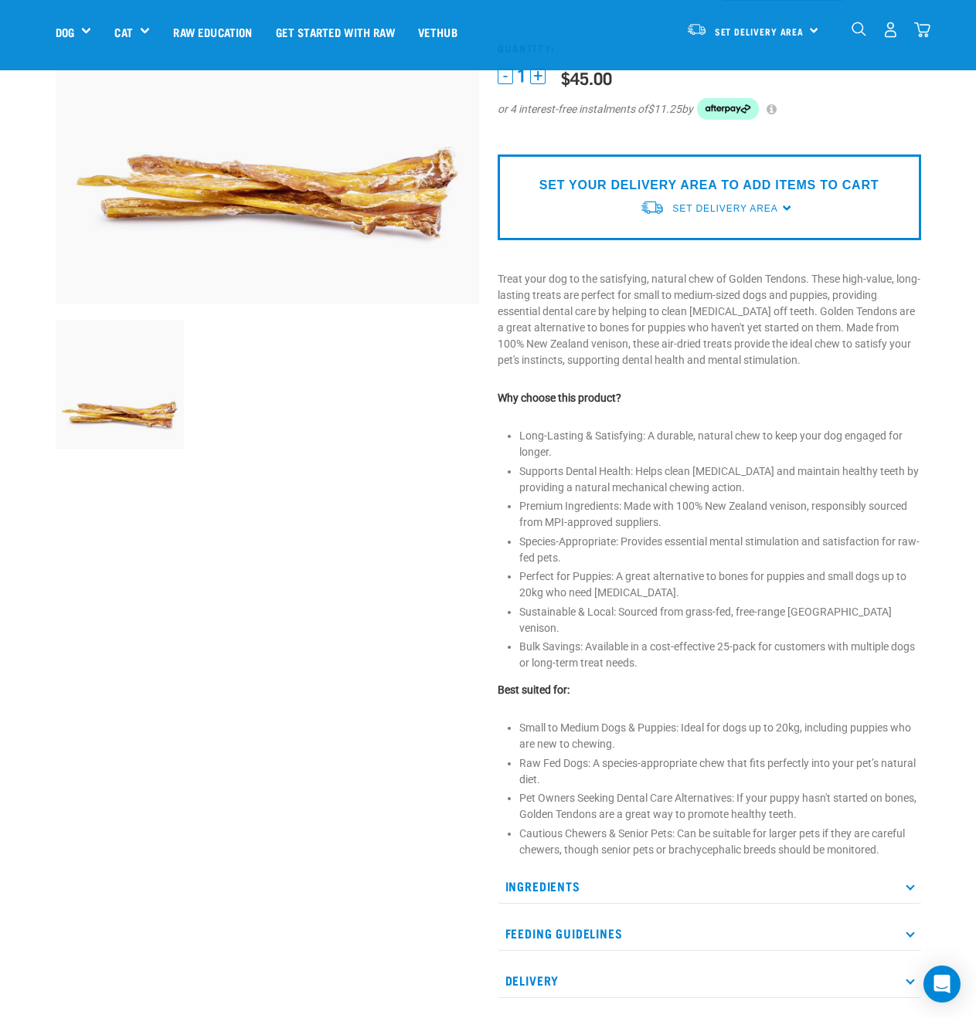
click at [630, 916] on p "Feeding Guidelines" at bounding box center [709, 933] width 423 height 35
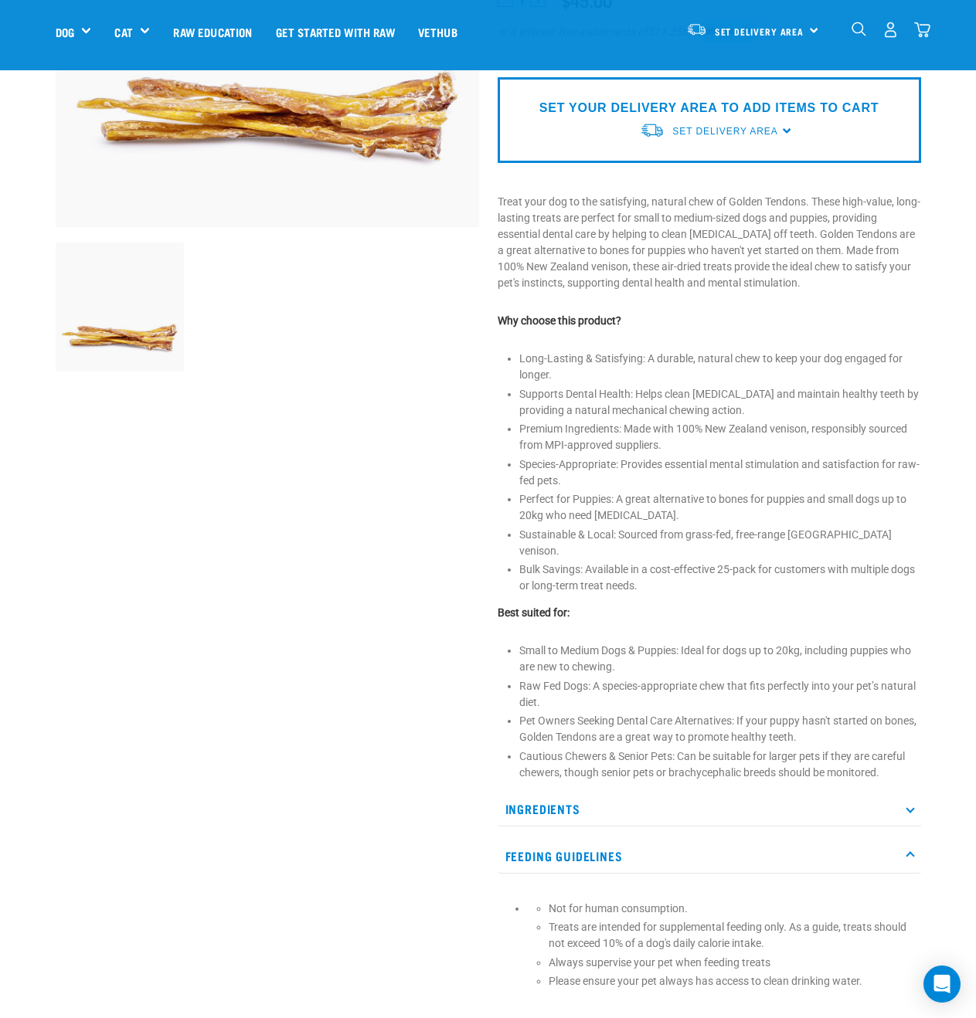
scroll to position [386, 0]
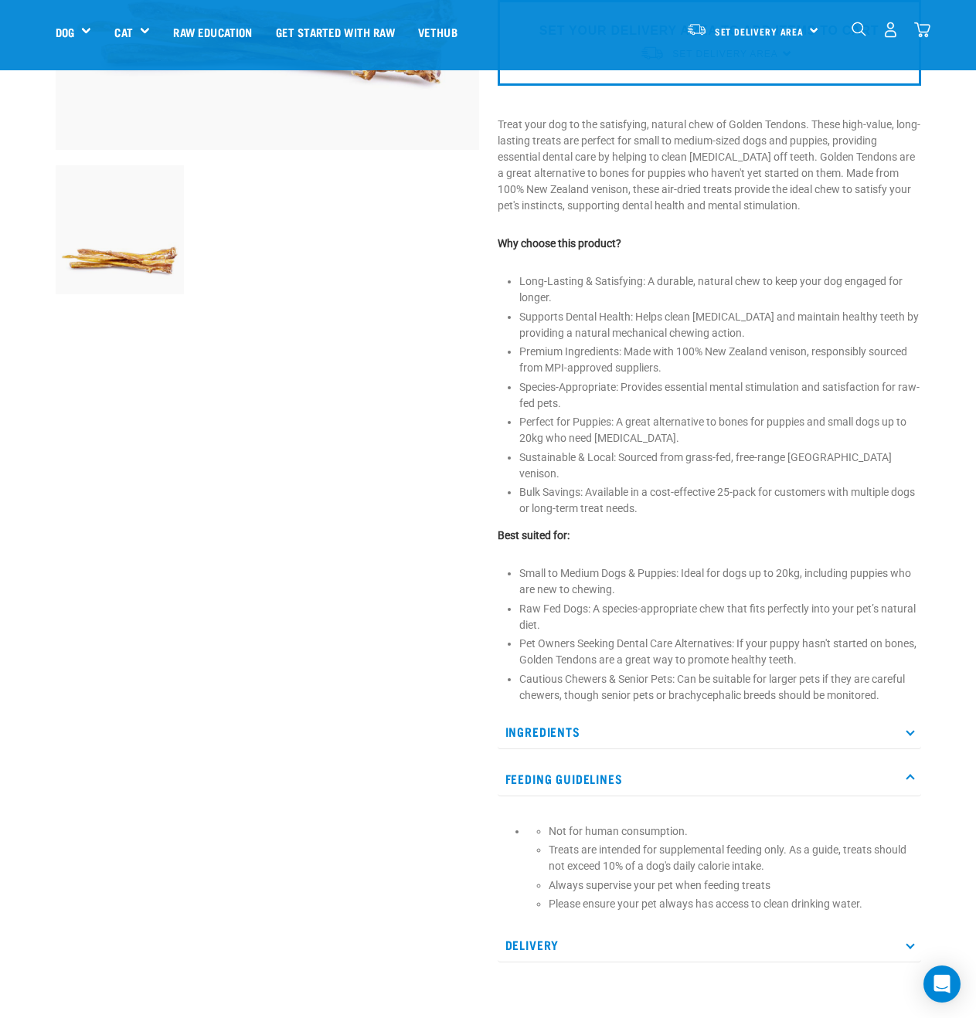
click at [627, 715] on p "Ingredients" at bounding box center [709, 732] width 423 height 35
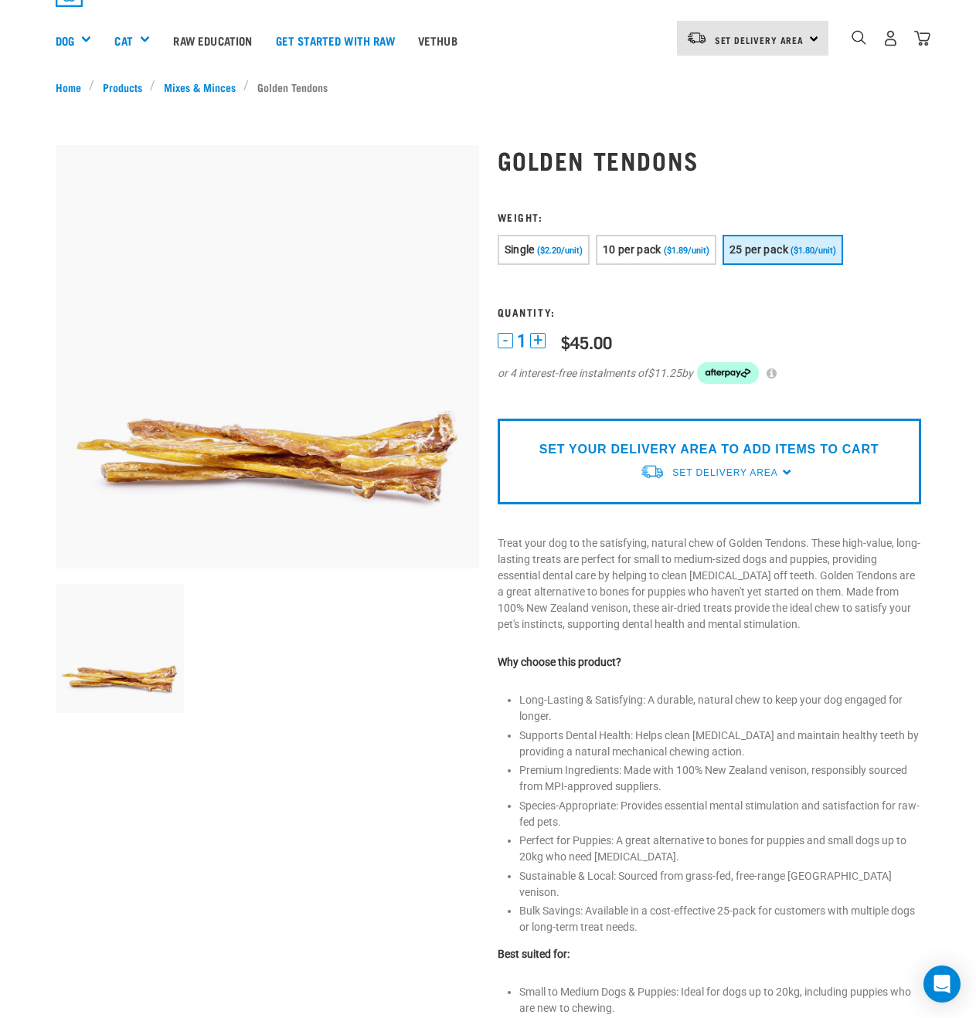
scroll to position [0, 0]
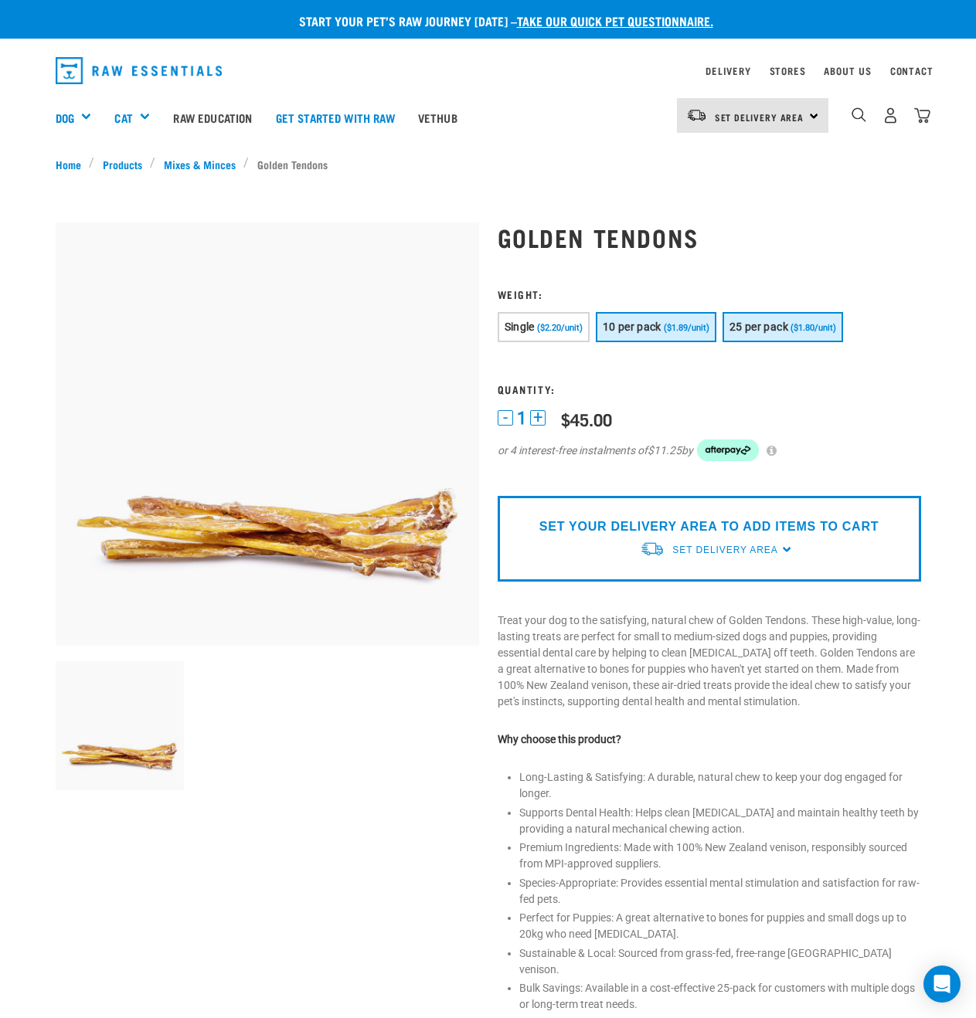
click at [633, 323] on span "10 per pack" at bounding box center [632, 327] width 59 height 12
click at [525, 413] on span "1" at bounding box center [521, 418] width 9 height 16
click at [531, 413] on button "+" at bounding box center [537, 417] width 15 height 15
click at [513, 418] on div "- 2 +" at bounding box center [522, 418] width 48 height 16
click at [506, 420] on button "-" at bounding box center [505, 417] width 15 height 15
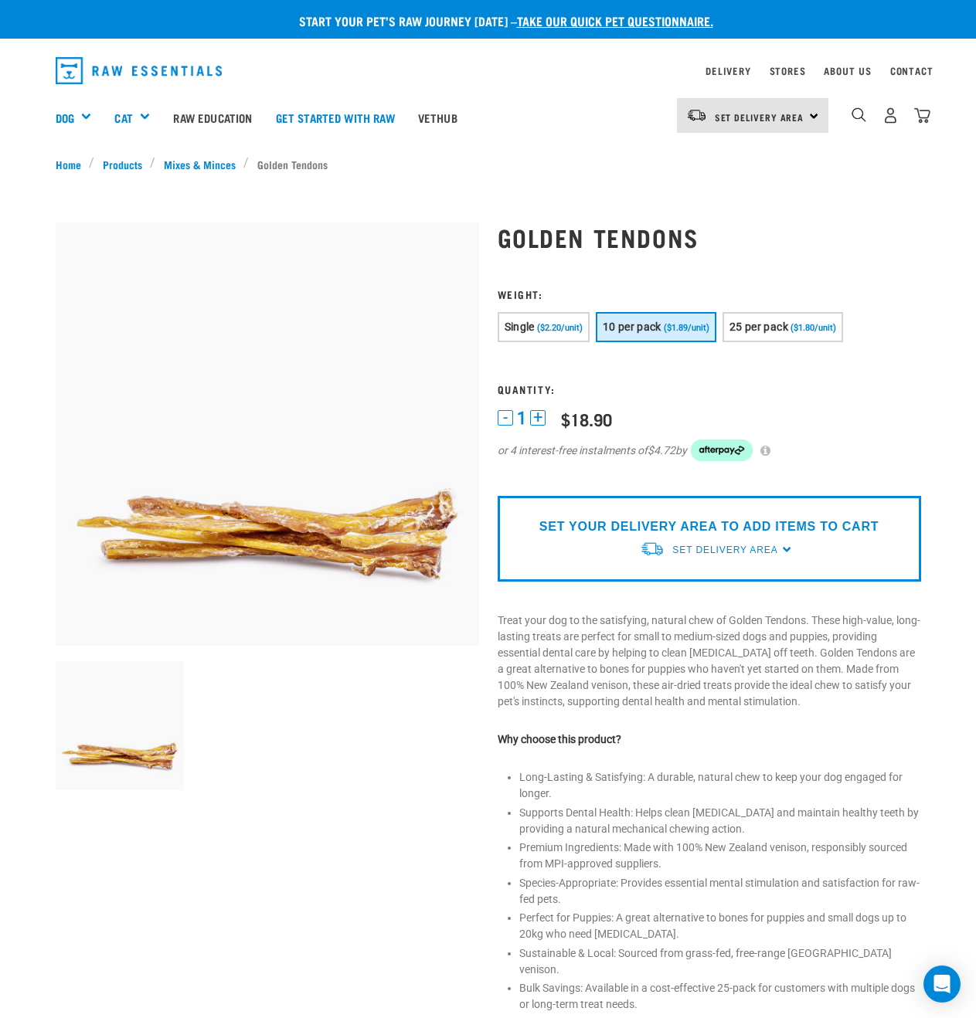
click at [572, 543] on div "SET YOUR DELIVERY AREA TO ADD ITEMS TO CART Set Delivery Area North Island Sout…" at bounding box center [709, 539] width 423 height 86
click at [666, 544] on div "Set Delivery Area North Island South Island" at bounding box center [709, 550] width 138 height 28
click at [698, 579] on link "[GEOGRAPHIC_DATA]" at bounding box center [717, 585] width 154 height 25
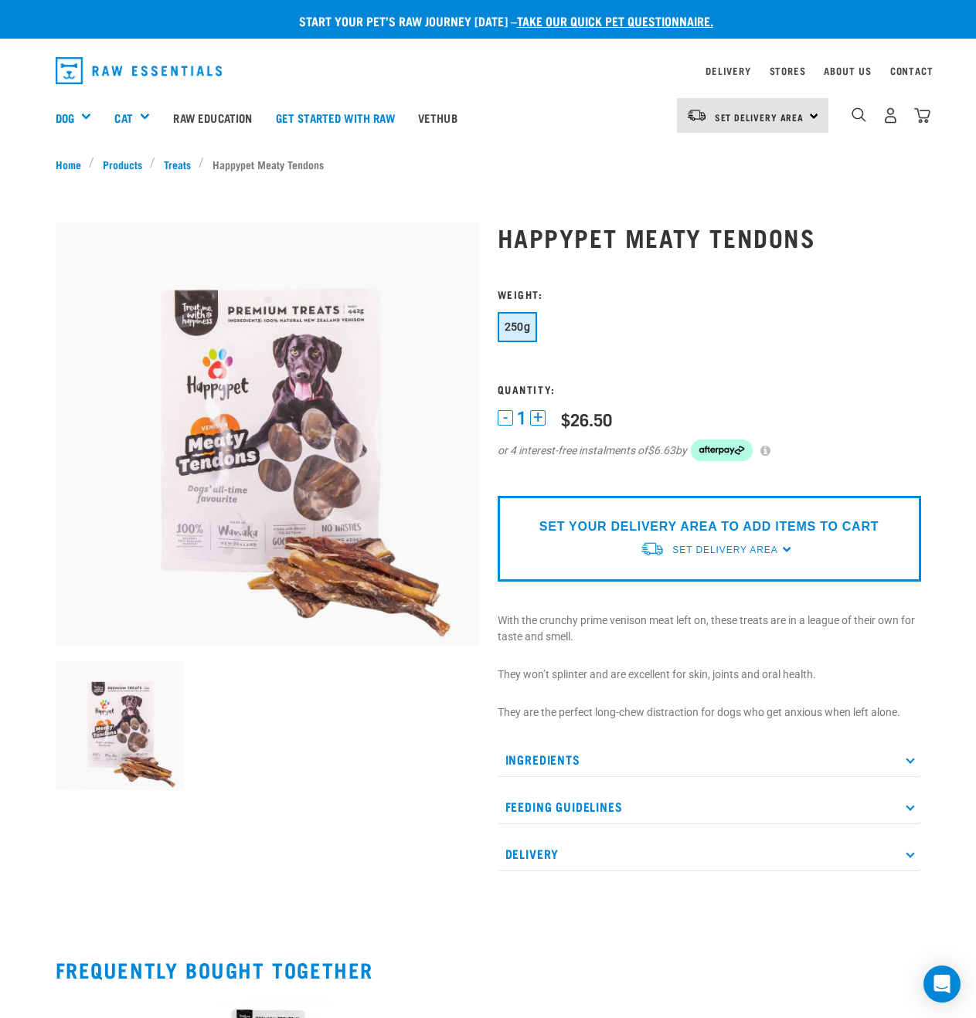
click at [126, 752] on img at bounding box center [120, 725] width 129 height 129
click at [355, 571] on img at bounding box center [267, 434] width 423 height 423
click at [529, 765] on p "Ingredients" at bounding box center [709, 759] width 423 height 35
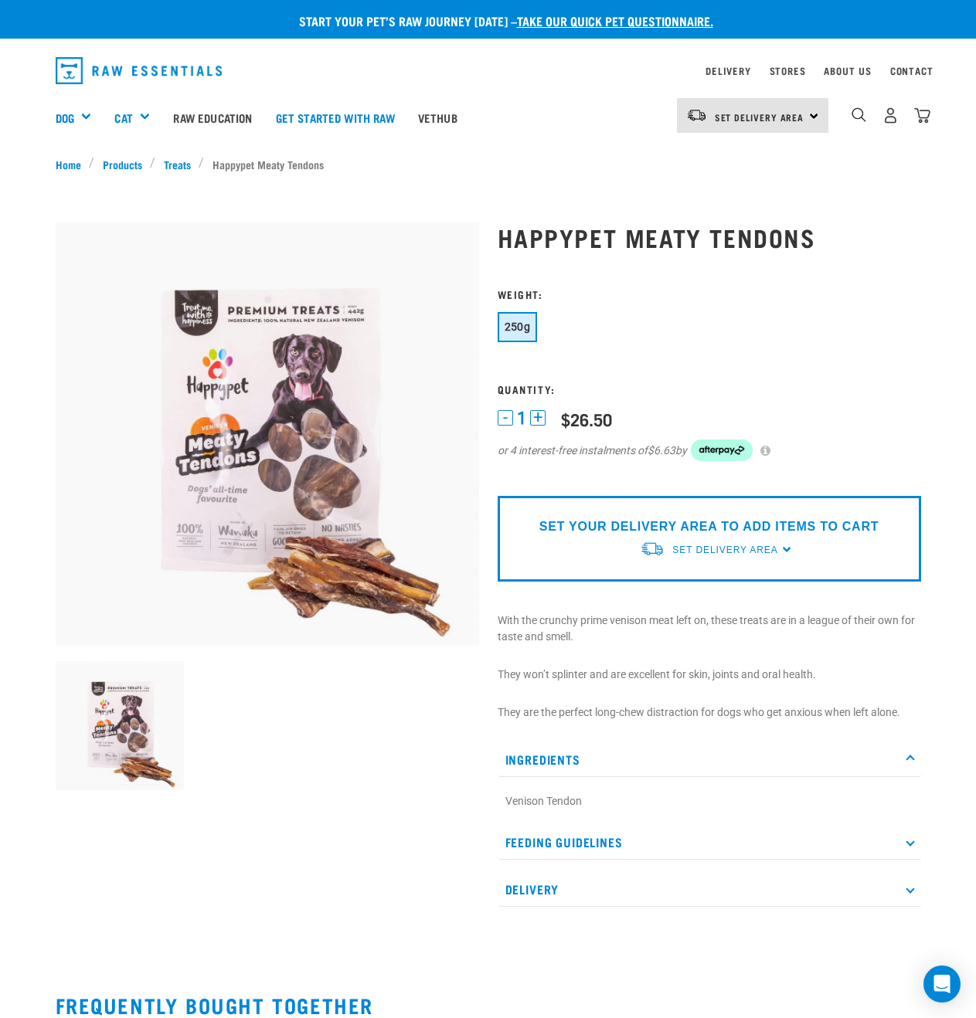
click at [632, 825] on p "Feeding Guidelines" at bounding box center [709, 842] width 423 height 35
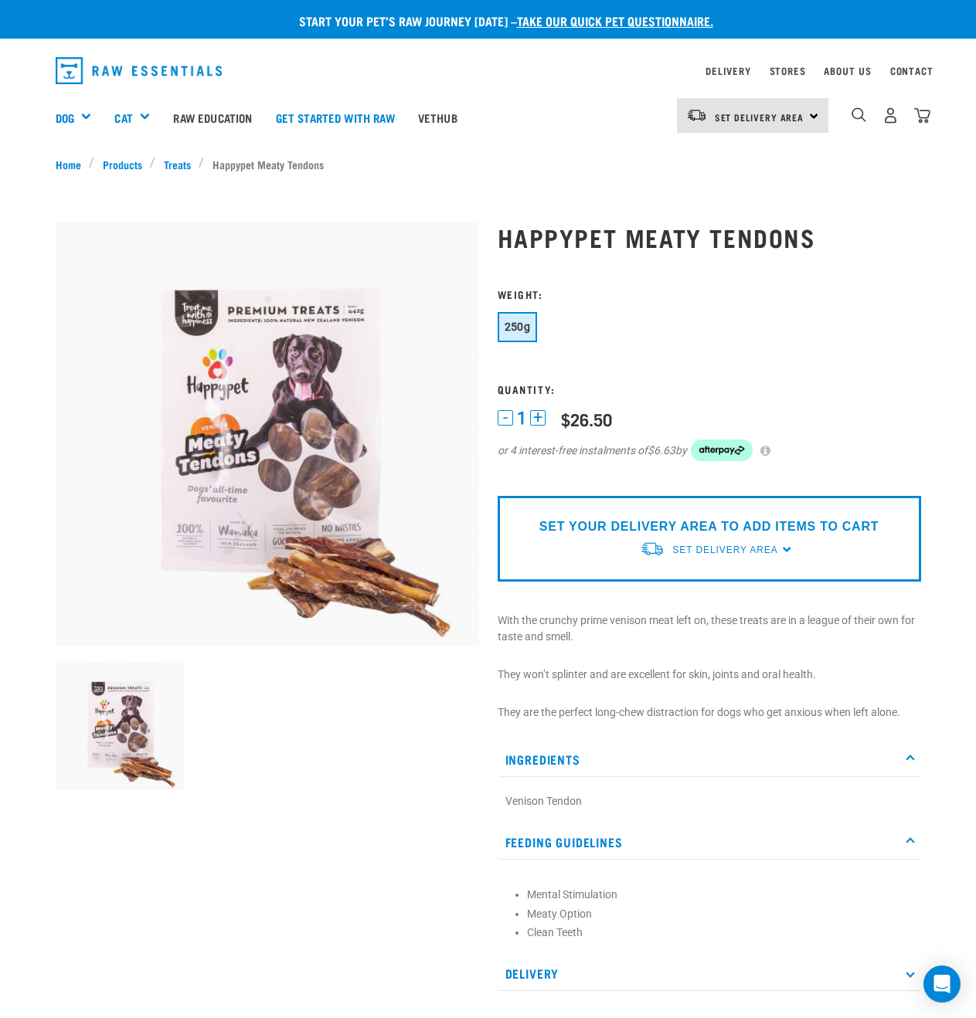
click at [536, 975] on p "Delivery" at bounding box center [709, 973] width 423 height 35
click at [418, 596] on img at bounding box center [267, 434] width 423 height 423
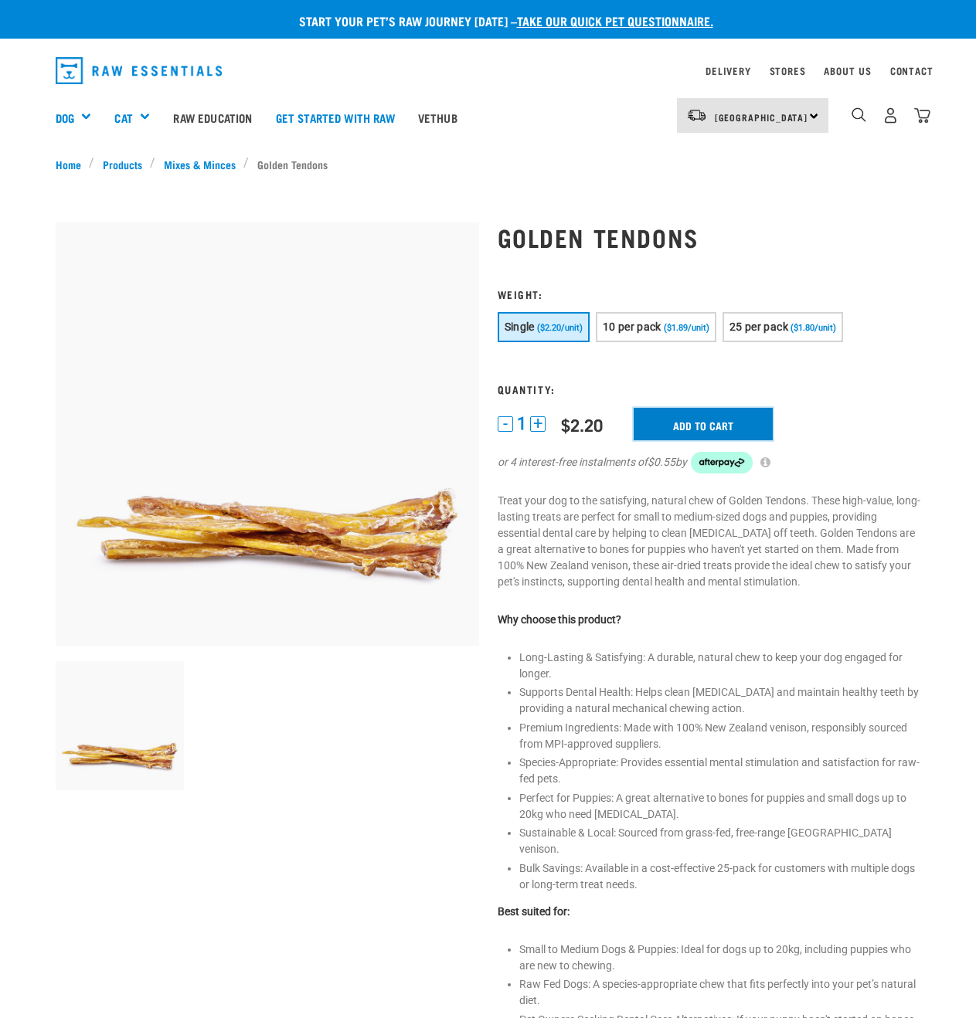
click at [667, 418] on input "Add to cart" at bounding box center [703, 424] width 139 height 32
click at [661, 317] on button "10 per pack ($1.89/unit)" at bounding box center [656, 327] width 121 height 30
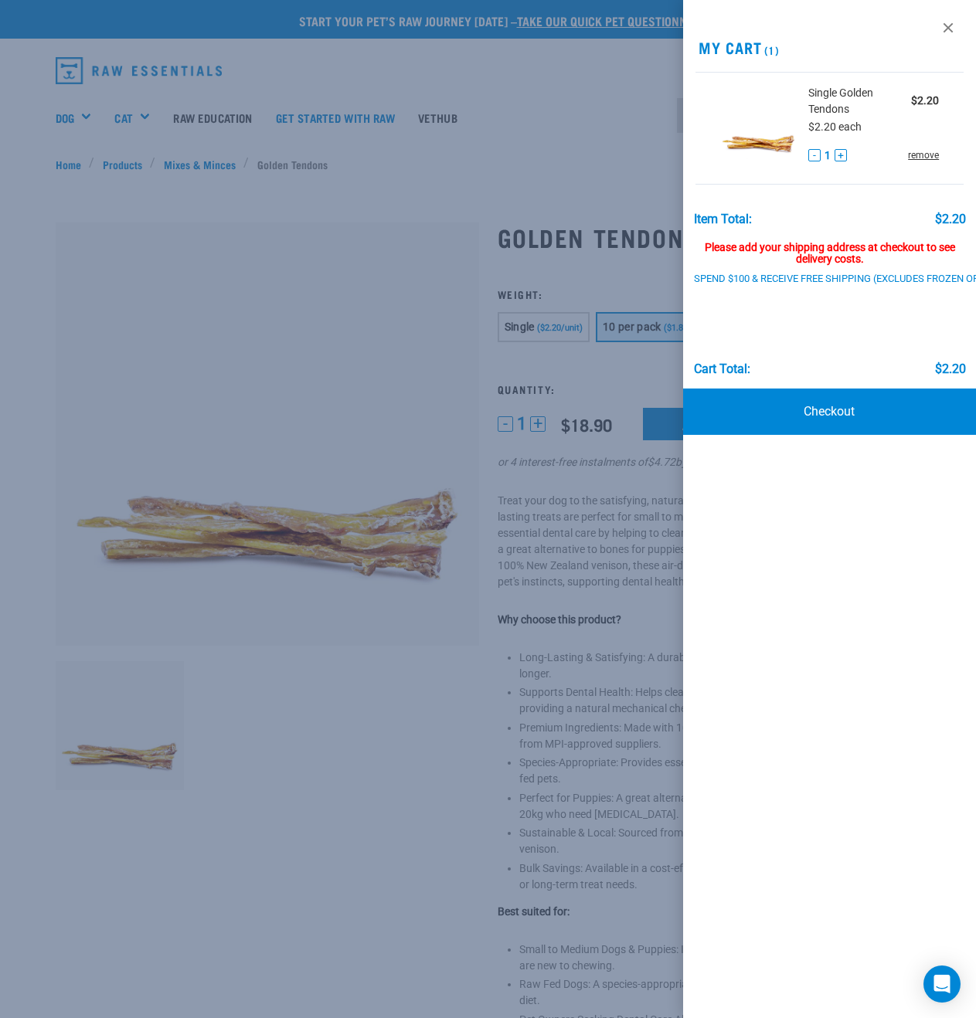
click at [914, 151] on link "remove" at bounding box center [923, 155] width 31 height 14
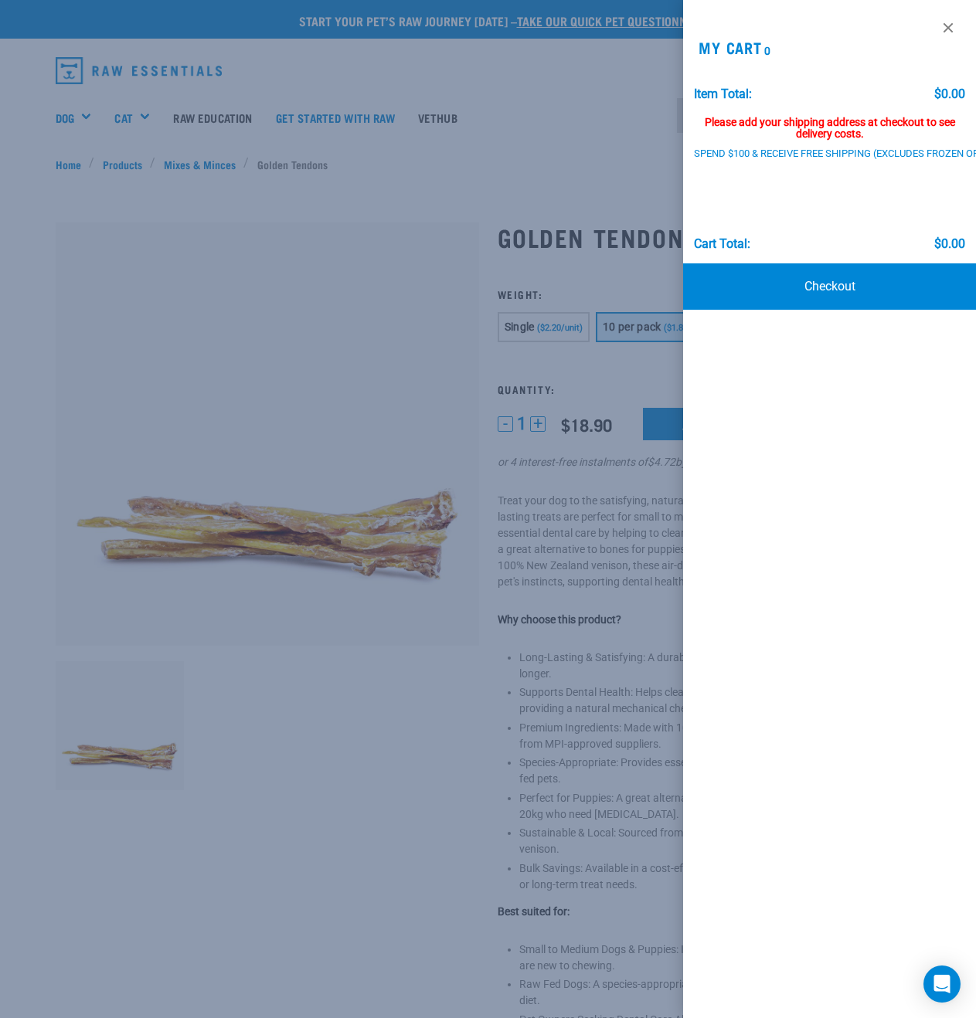
drag, startPoint x: 560, startPoint y: 532, endPoint x: 576, endPoint y: 450, distance: 82.7
click at [559, 532] on div at bounding box center [488, 509] width 976 height 1018
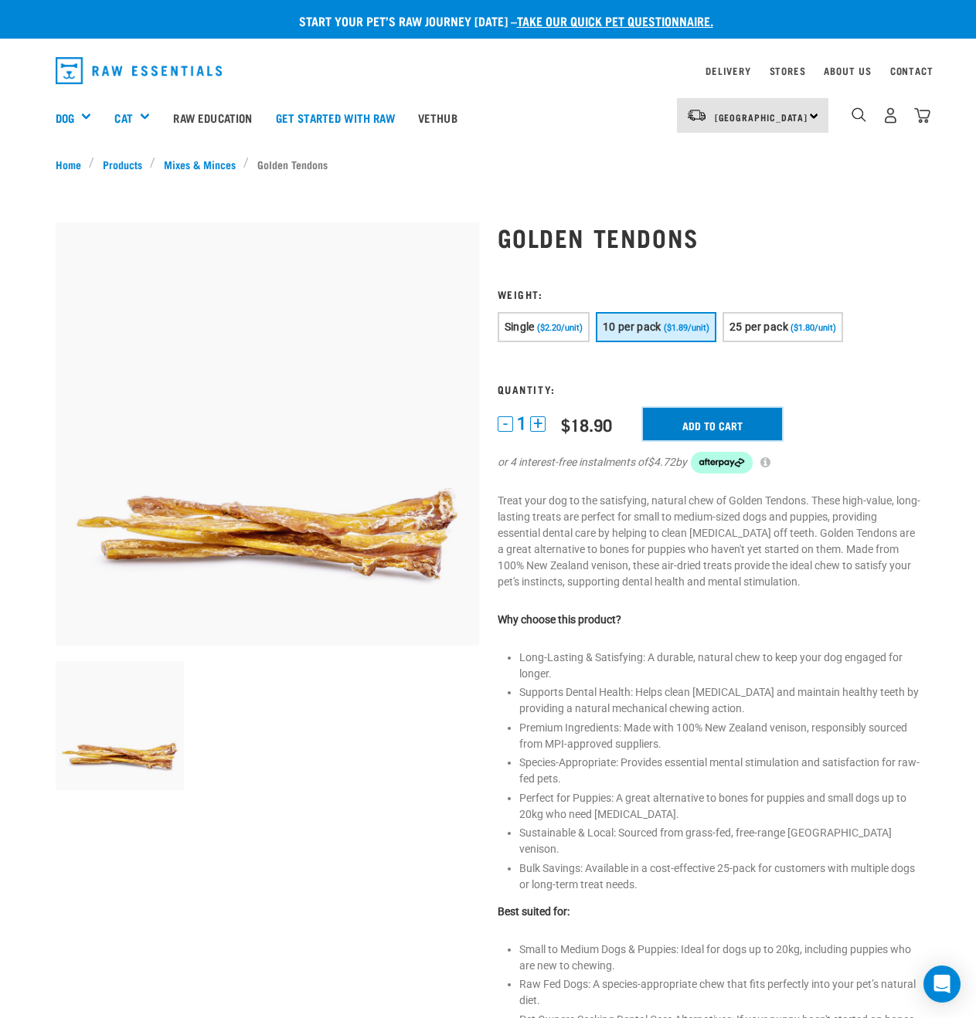
click at [670, 423] on input "Add to cart" at bounding box center [712, 424] width 139 height 32
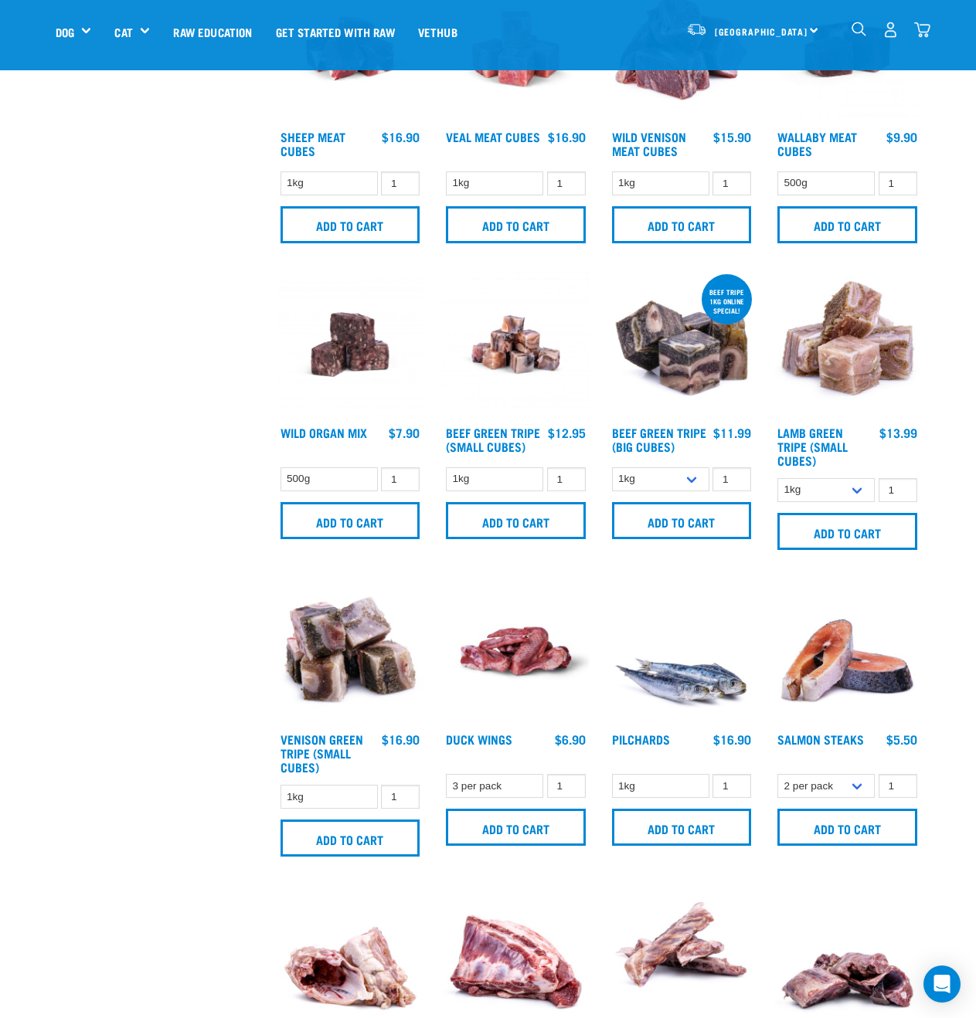
scroll to position [651, 0]
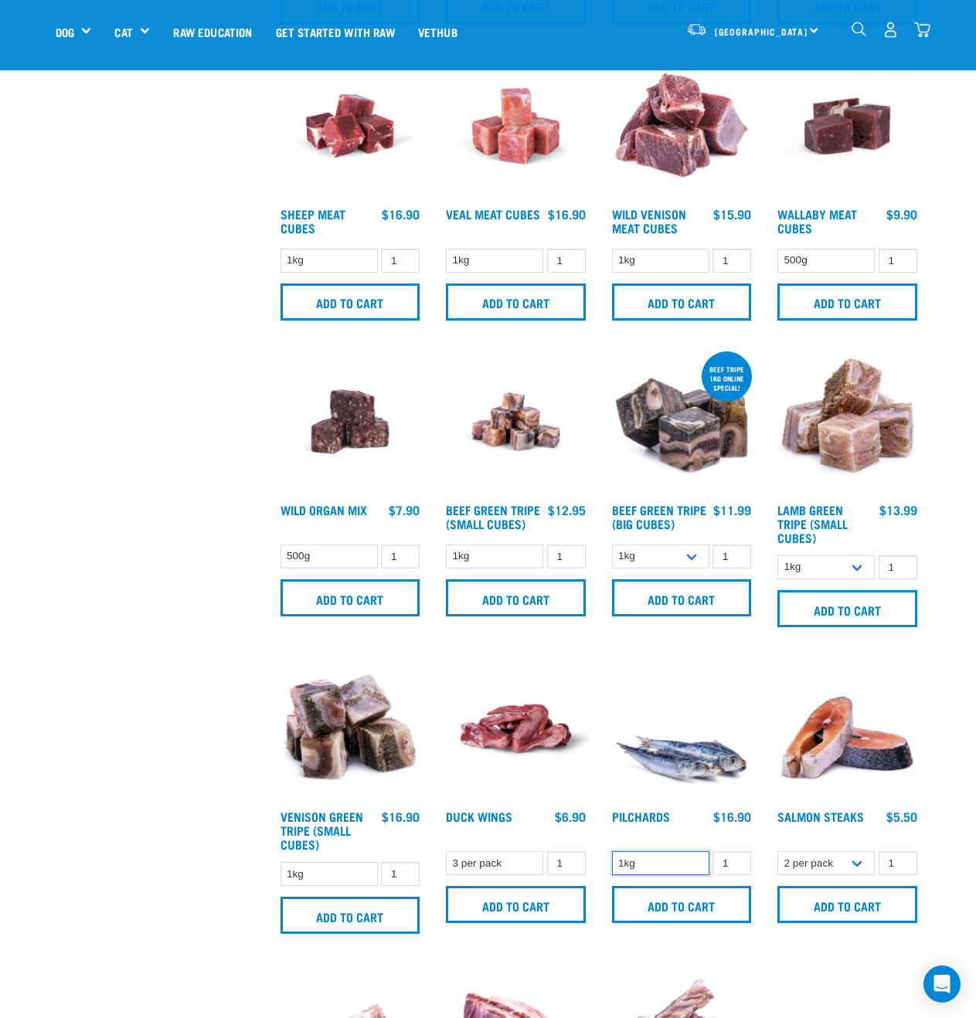
click at [699, 860] on select "1kg" at bounding box center [660, 863] width 97 height 24
click at [699, 859] on select "1kg" at bounding box center [660, 863] width 97 height 24
click at [858, 861] on select "2 per pack 3 per pack" at bounding box center [825, 863] width 97 height 24
click at [777, 851] on select "2 per pack 3 per pack" at bounding box center [825, 863] width 97 height 24
click at [834, 871] on select "2 per pack 3 per pack" at bounding box center [825, 863] width 97 height 24
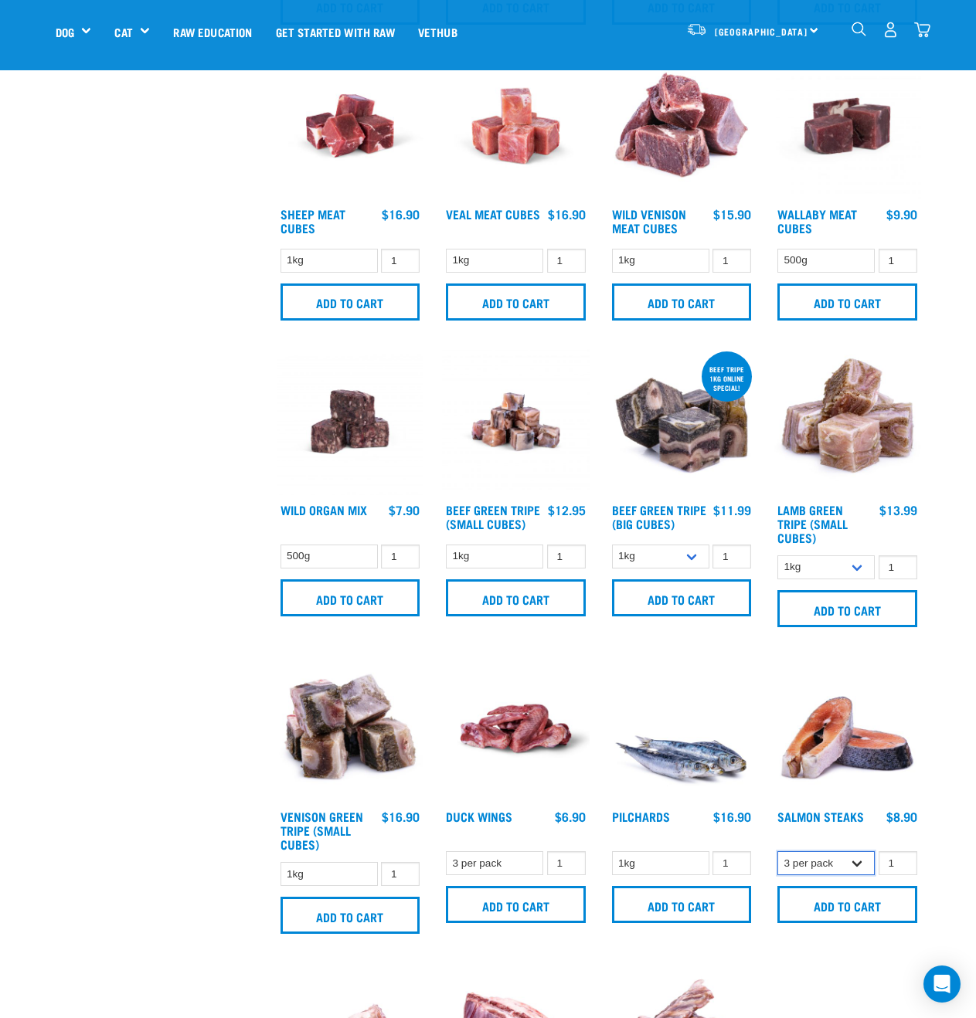
select select "829"
click at [777, 851] on select "2 per pack 3 per pack" at bounding box center [825, 863] width 97 height 24
drag, startPoint x: 851, startPoint y: 782, endPoint x: 849, endPoint y: 730, distance: 51.8
drag, startPoint x: 849, startPoint y: 730, endPoint x: 67, endPoint y: 530, distance: 807.1
click at [60, 526] on div "× Filter products Pet Type Dog Cat Experience New Raw Feeder Experienced Raw Fe…" at bounding box center [156, 666] width 221 height 2526
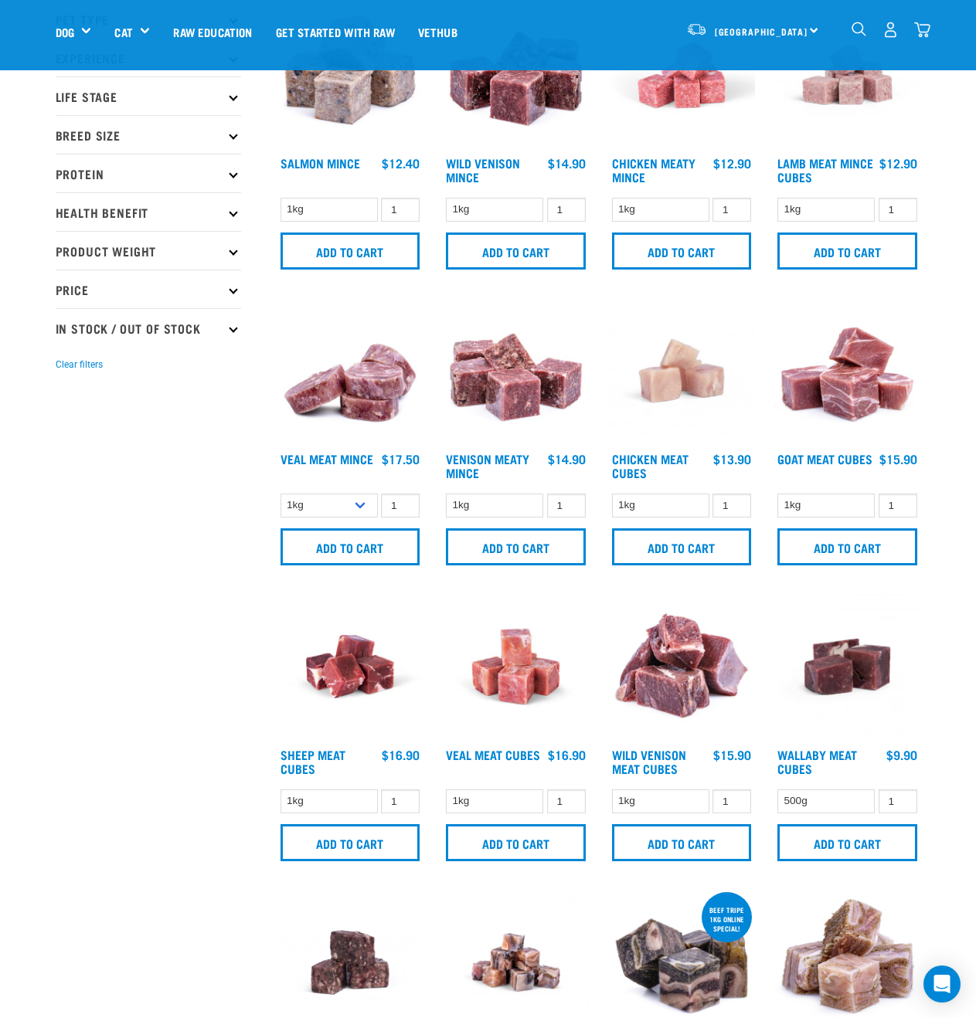
scroll to position [32, 0]
